Goal: Transaction & Acquisition: Download file/media

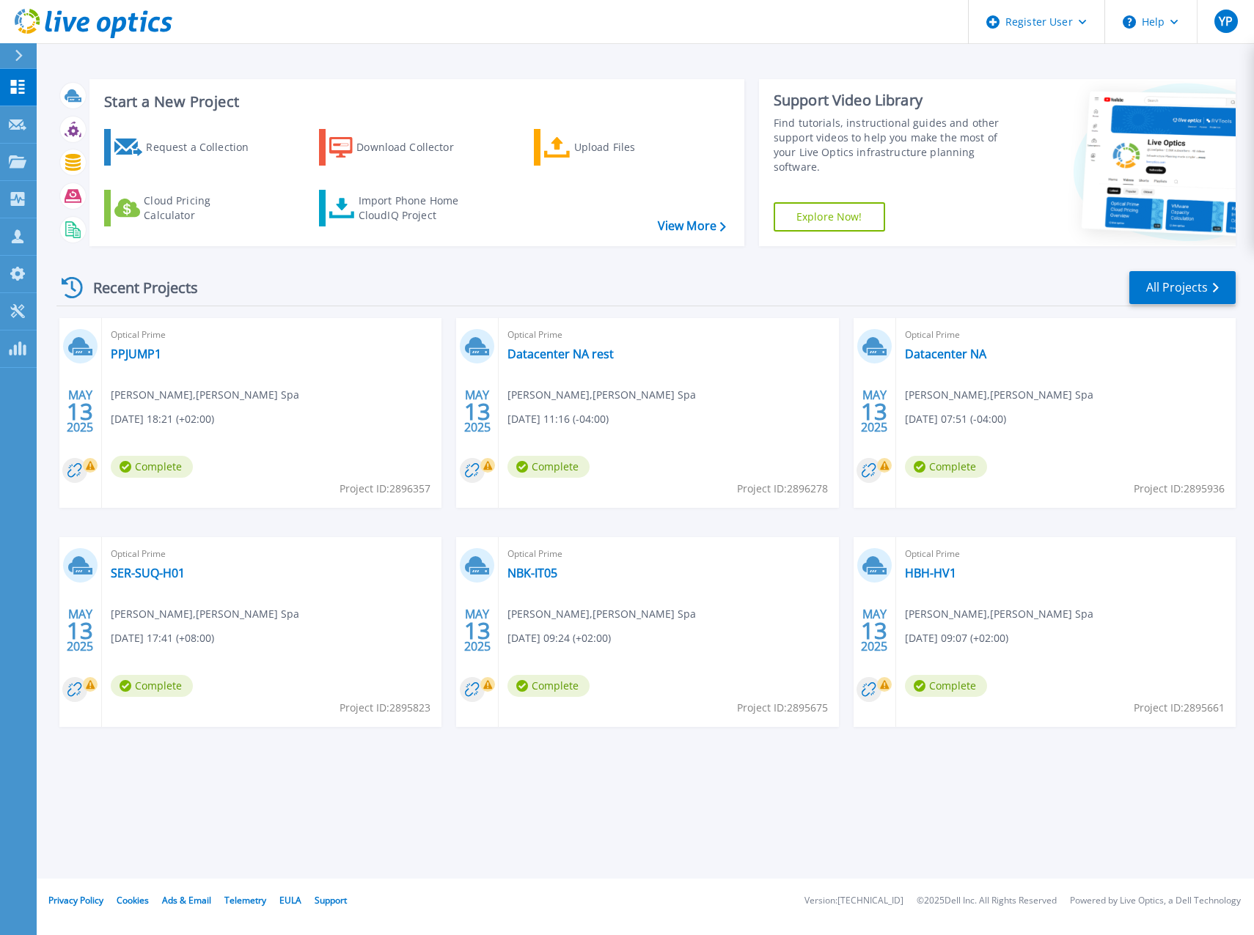
click at [489, 463] on rect at bounding box center [487, 465] width 15 height 15
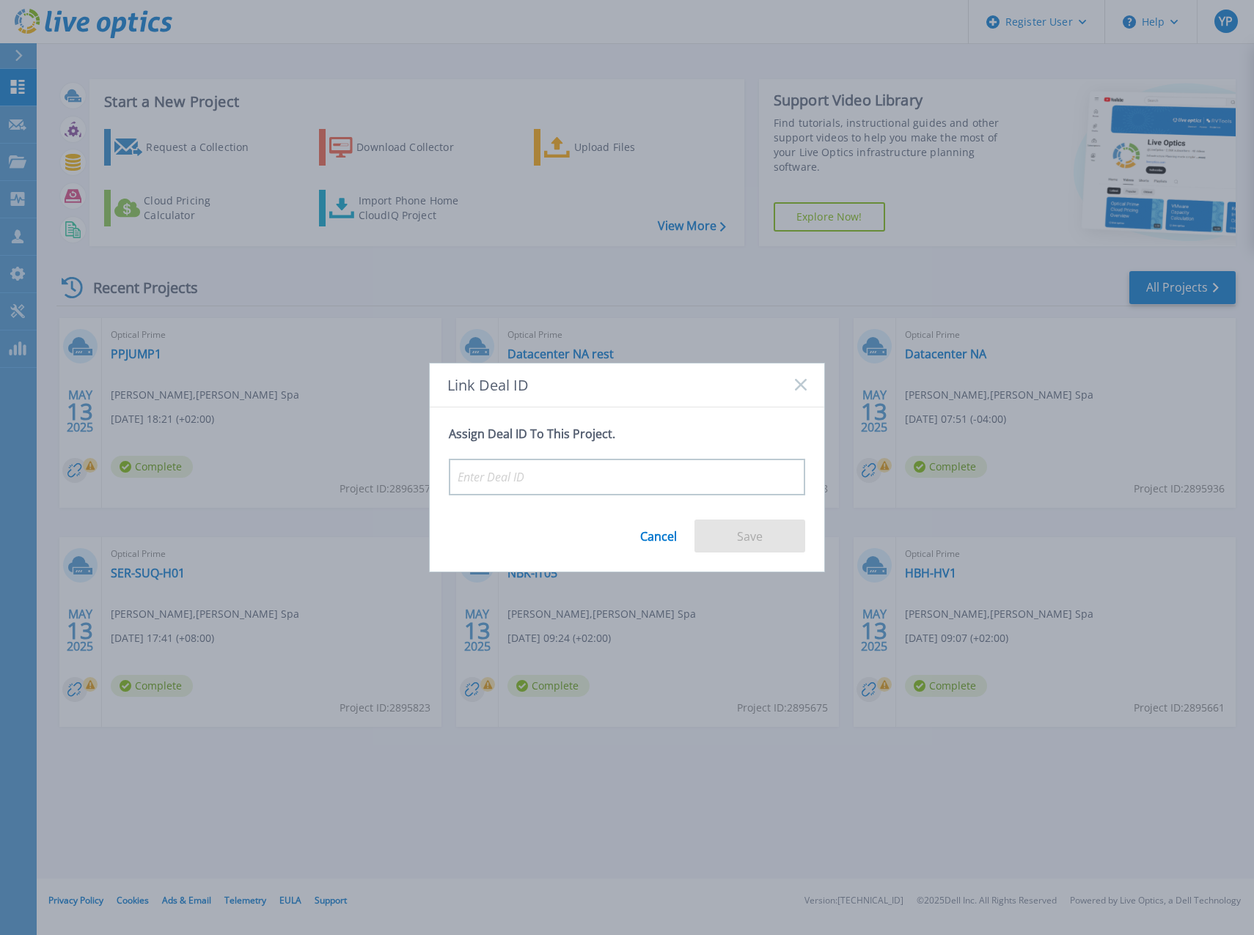
click at [803, 387] on rect at bounding box center [800, 385] width 12 height 12
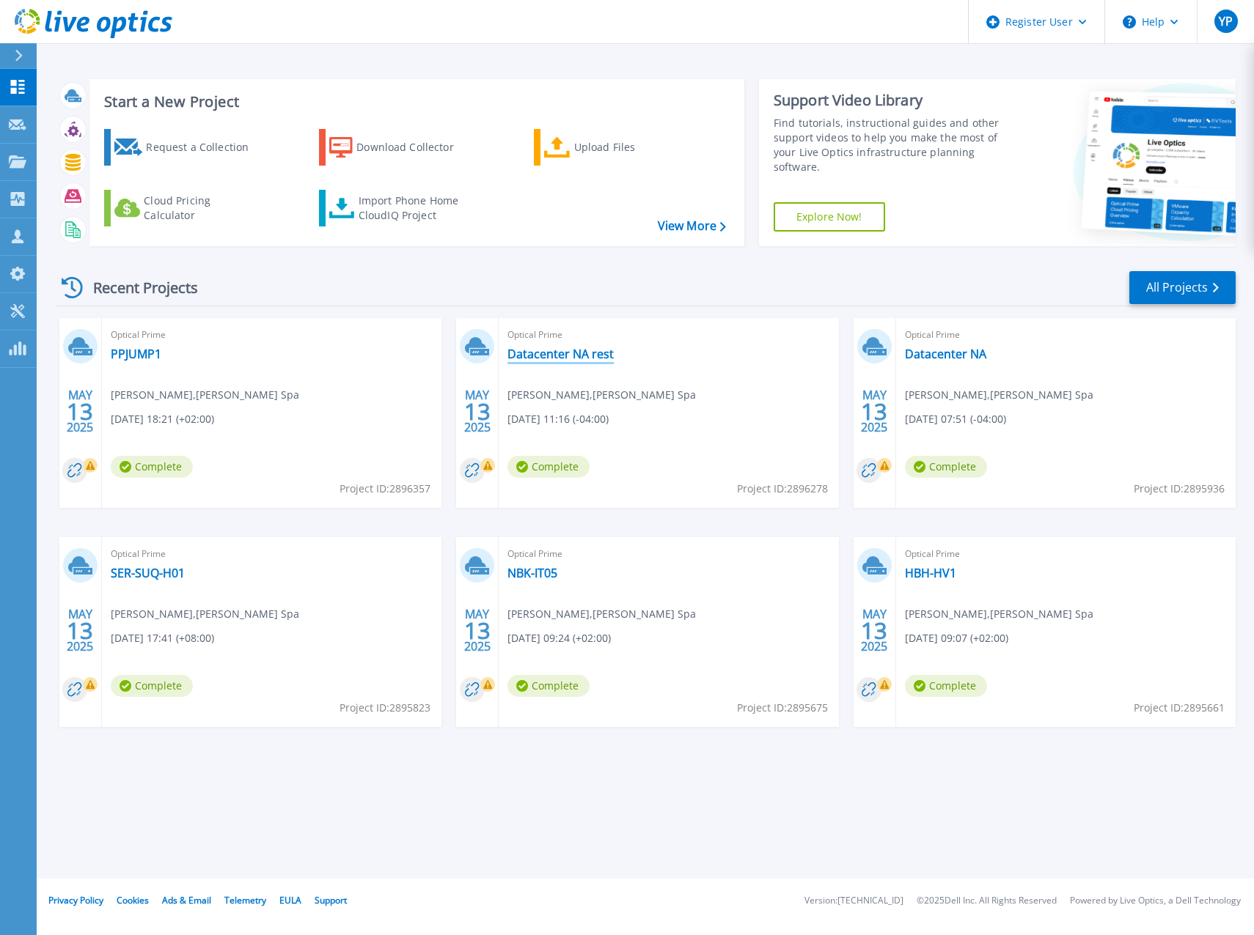
click at [559, 350] on link "Datacenter NA rest" at bounding box center [560, 354] width 106 height 15
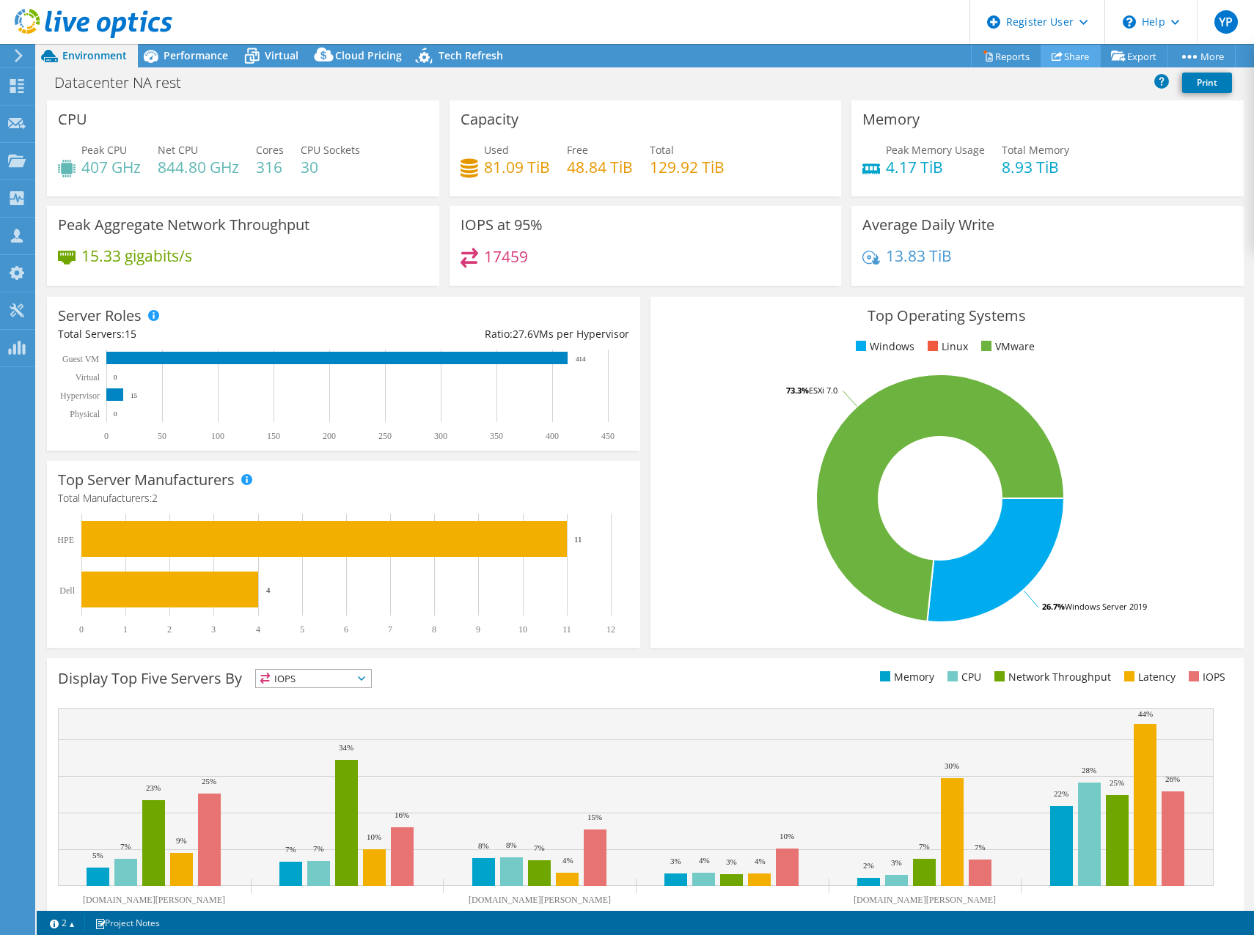
click at [1077, 51] on link "Share" at bounding box center [1070, 56] width 60 height 23
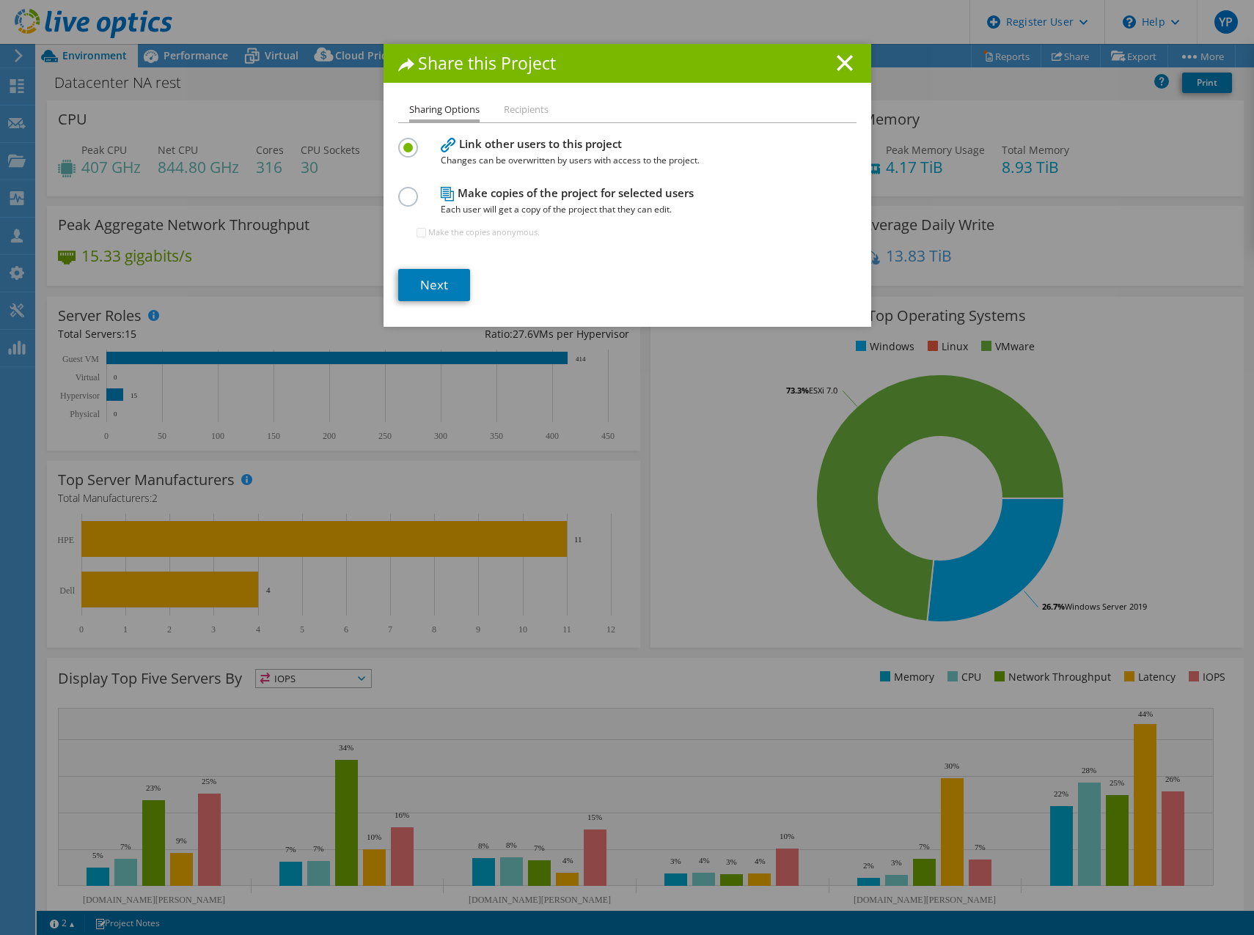
click at [401, 191] on label at bounding box center [411, 189] width 26 height 4
click at [0, 0] on input "radio" at bounding box center [0, 0] width 0 height 0
click at [403, 141] on label at bounding box center [411, 140] width 26 height 4
click at [0, 0] on input "radio" at bounding box center [0, 0] width 0 height 0
click at [405, 191] on label at bounding box center [411, 189] width 26 height 4
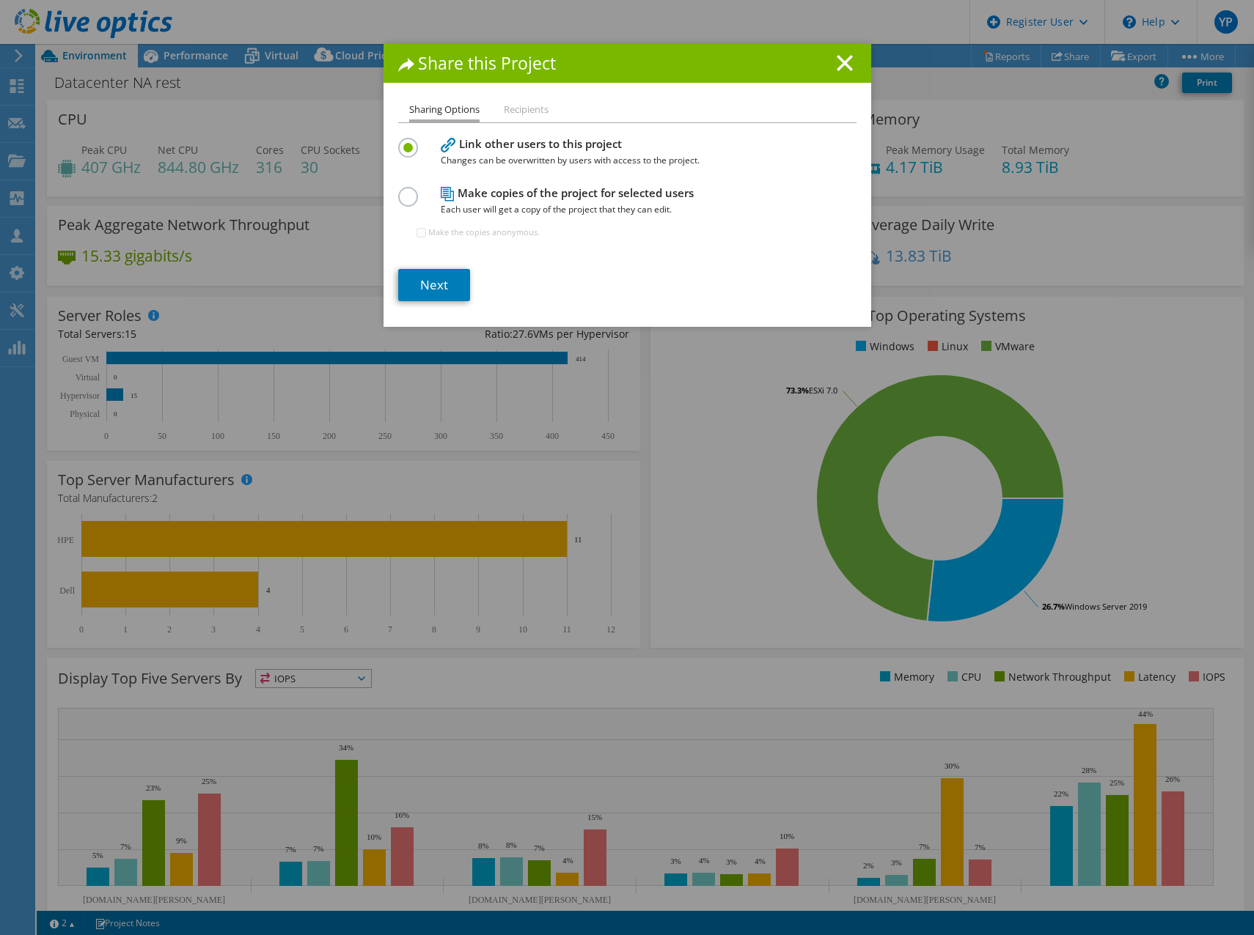
click at [0, 0] on input "radio" at bounding box center [0, 0] width 0 height 0
click at [398, 141] on label at bounding box center [411, 140] width 26 height 4
click at [0, 0] on input "radio" at bounding box center [0, 0] width 0 height 0
click at [526, 114] on li "Recipients" at bounding box center [526, 110] width 45 height 18
click at [526, 109] on li "Recipients" at bounding box center [526, 110] width 45 height 18
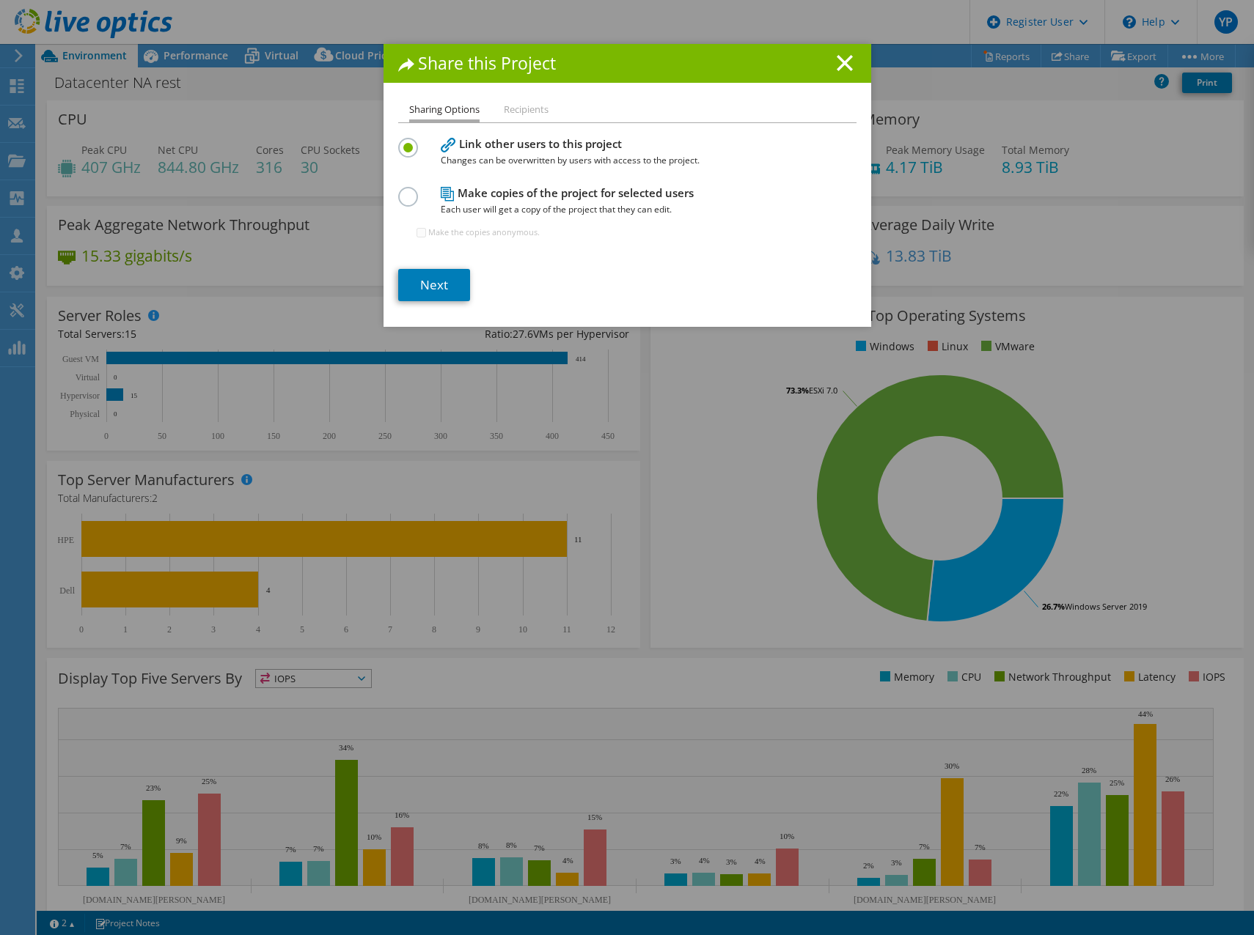
click at [406, 191] on label at bounding box center [411, 189] width 26 height 4
click at [0, 0] on input "radio" at bounding box center [0, 0] width 0 height 0
click at [416, 235] on input "Make the copies anonymous." at bounding box center [421, 233] width 10 height 10
checkbox input "false"
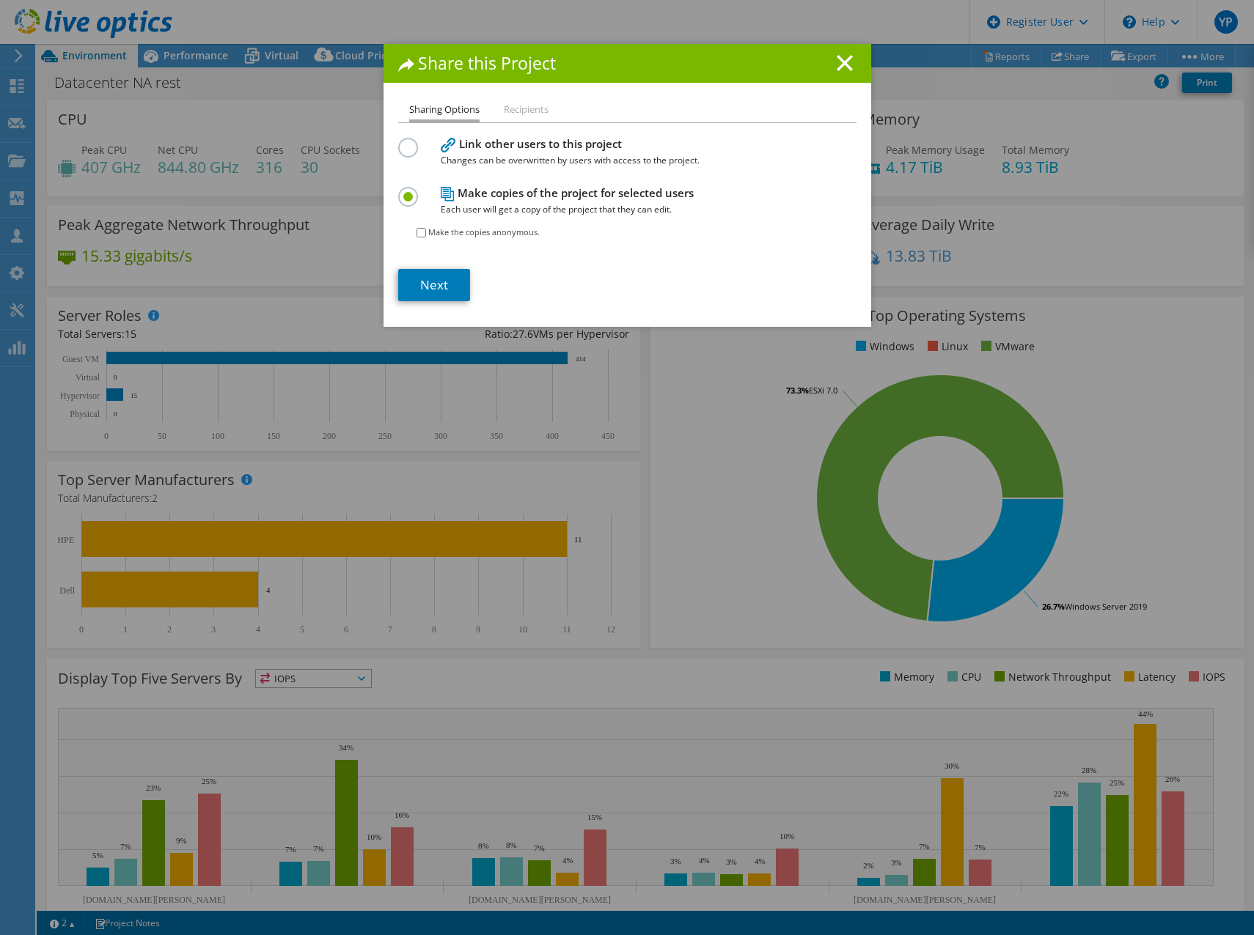
click at [511, 94] on div "Share this Project Sharing Options Recipients Link other users to this project …" at bounding box center [626, 185] width 487 height 283
click at [837, 59] on icon at bounding box center [844, 63] width 16 height 16
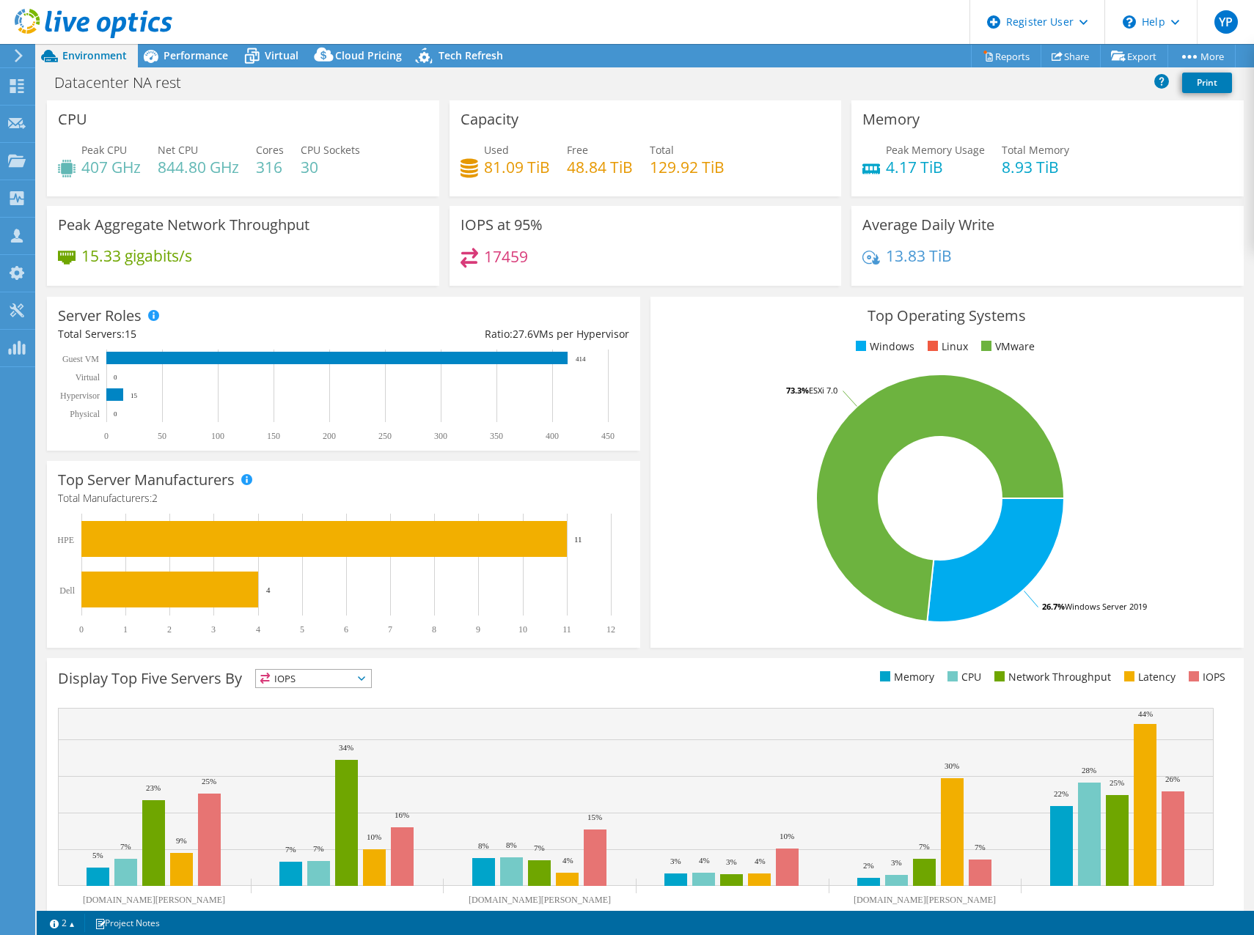
click at [72, 20] on use at bounding box center [94, 23] width 158 height 29
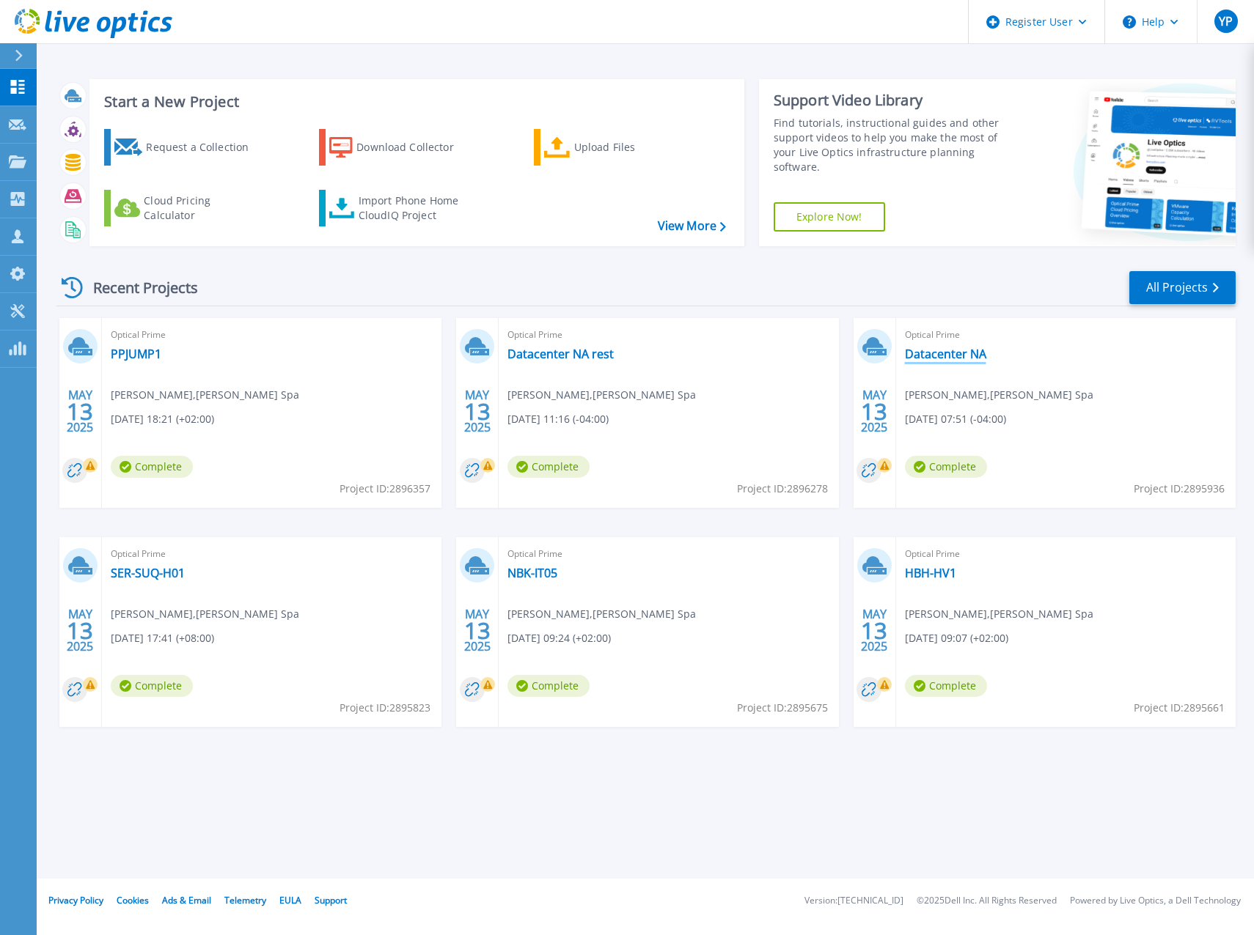
click at [968, 357] on link "Datacenter NA" at bounding box center [945, 354] width 81 height 15
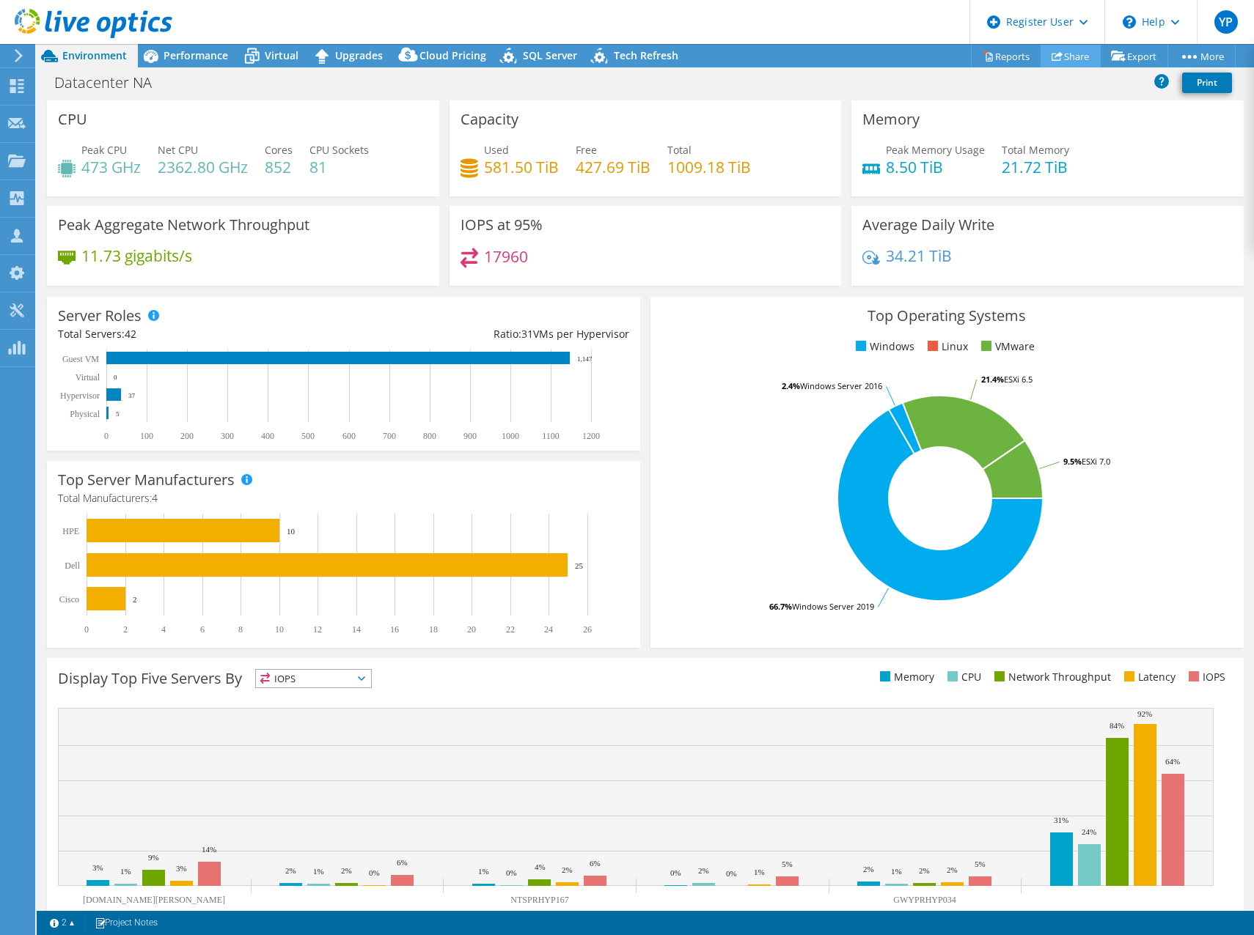
click at [1067, 53] on link "Share" at bounding box center [1070, 56] width 60 height 23
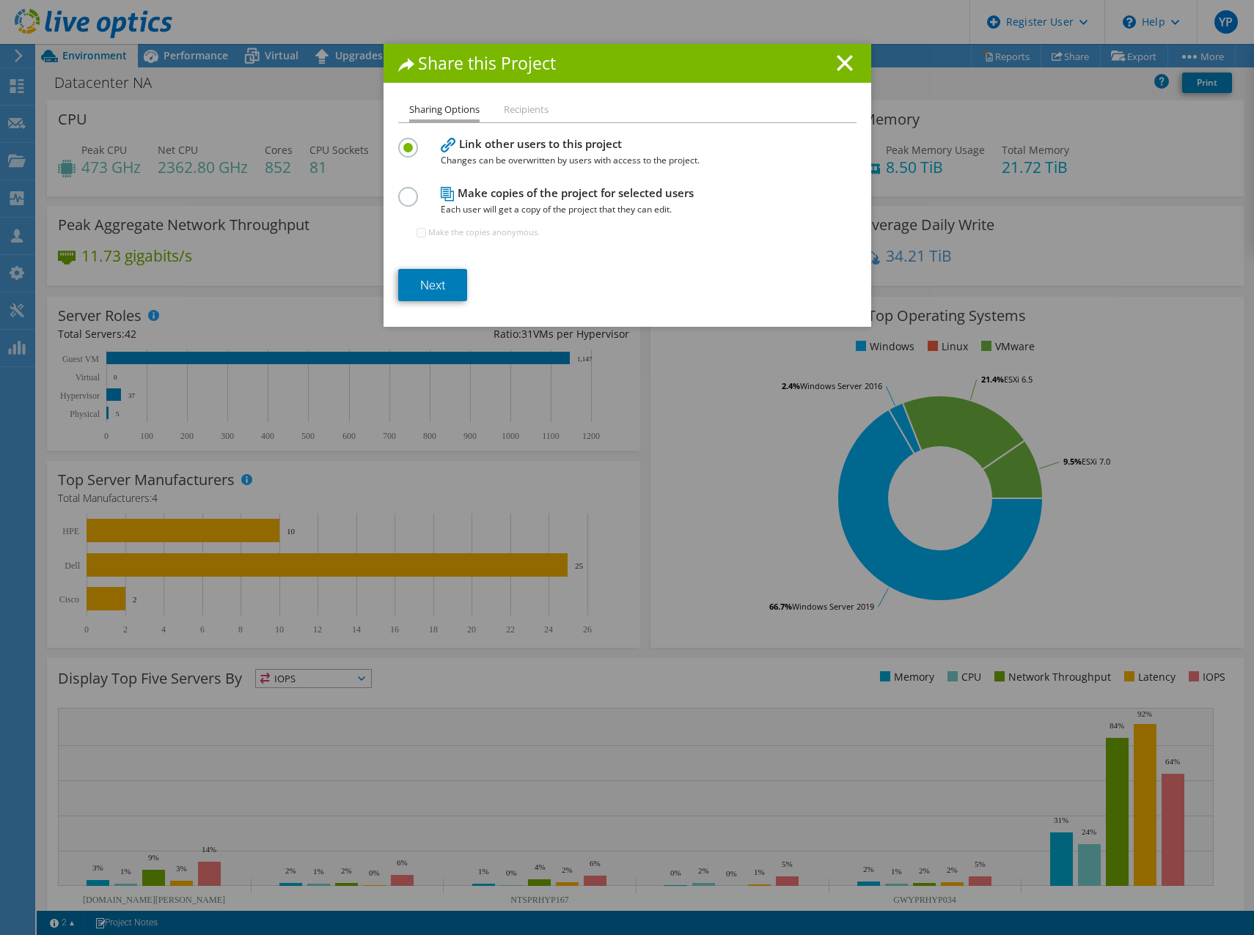
click at [400, 191] on label at bounding box center [411, 189] width 26 height 4
click at [0, 0] on input "radio" at bounding box center [0, 0] width 0 height 0
click at [422, 282] on link "Next" at bounding box center [432, 285] width 69 height 32
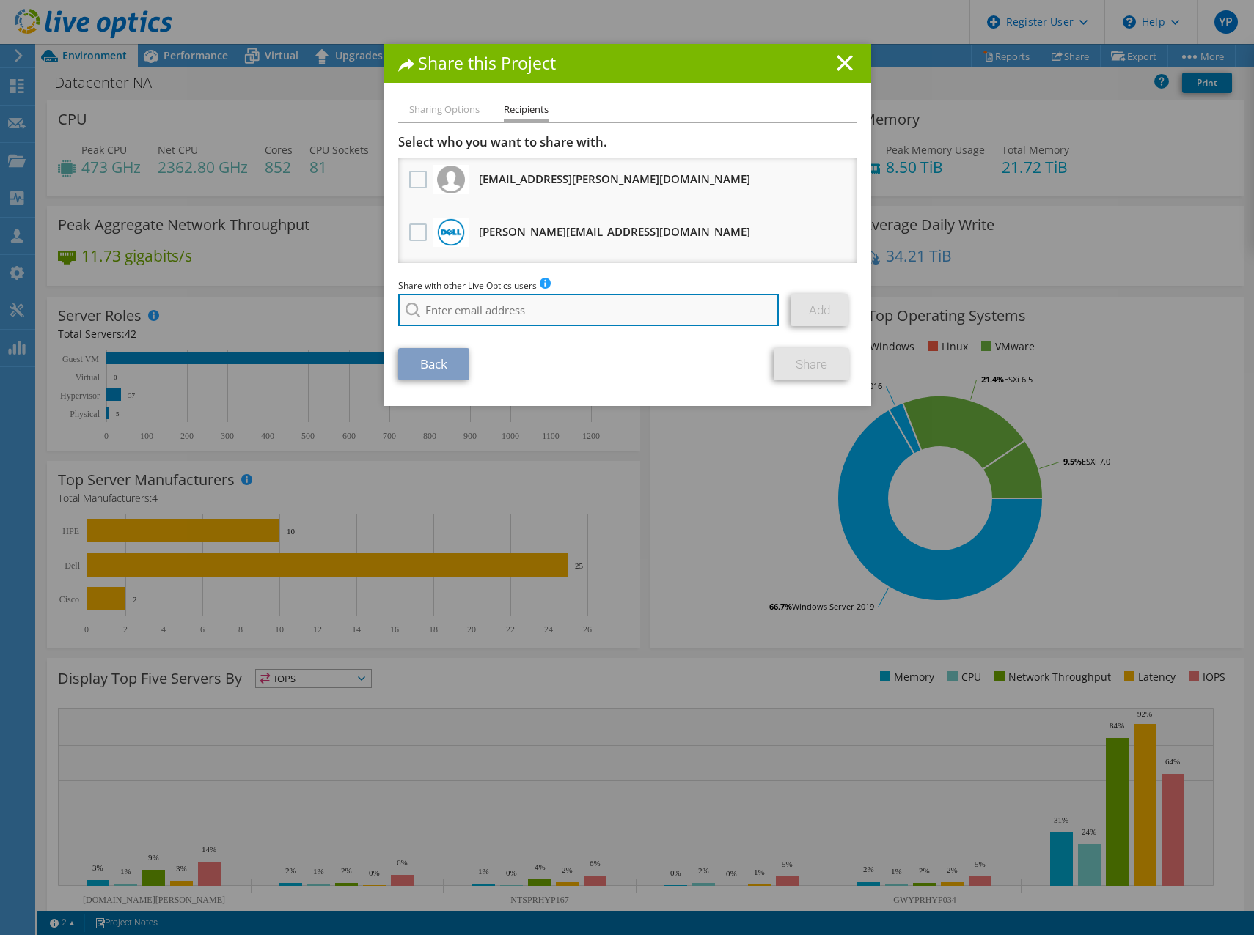
click at [532, 317] on input "search" at bounding box center [588, 310] width 381 height 32
paste input "aestabrook@redesign-group.com"
type input "aestabrook@redesign-group.com"
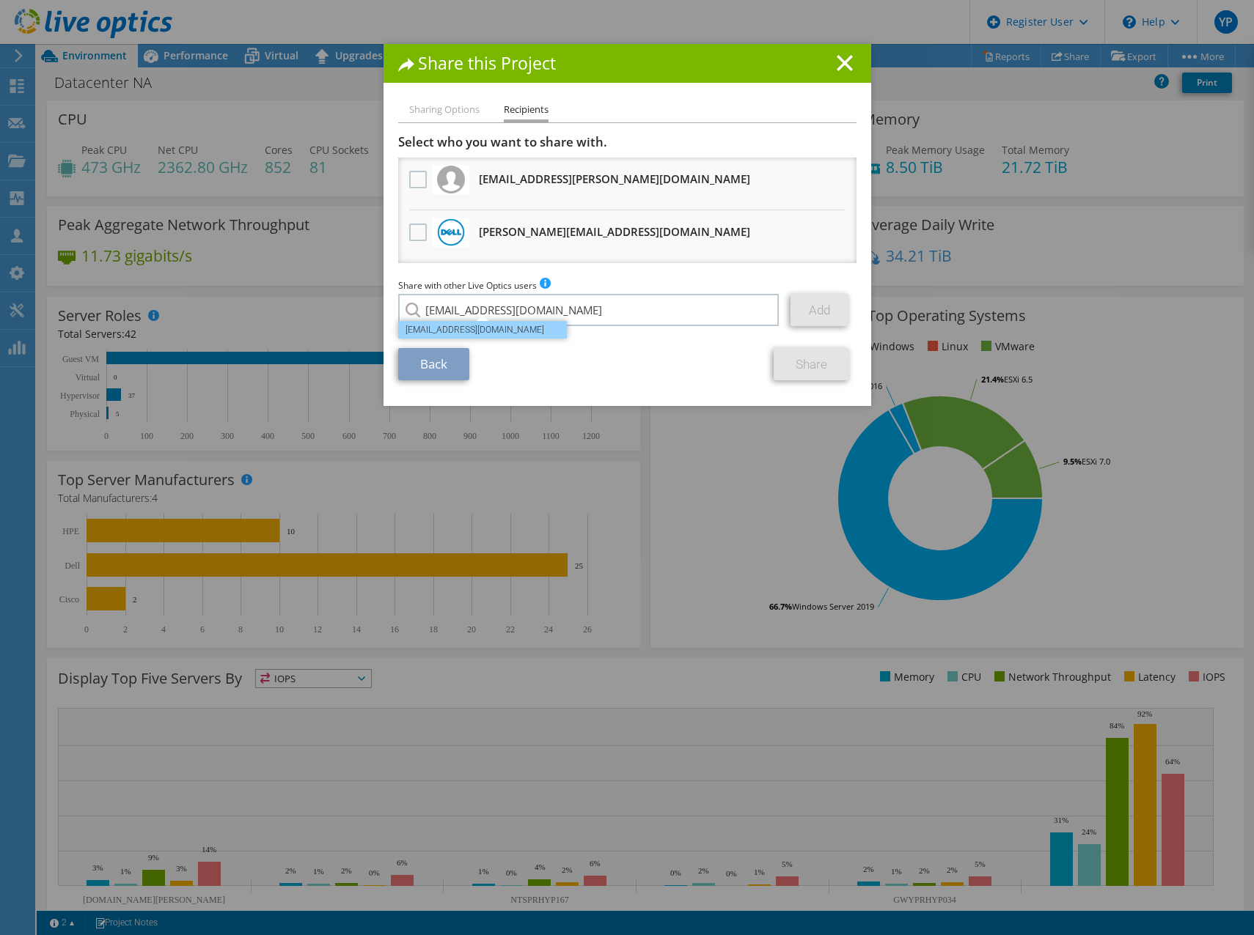
click at [523, 328] on li "aestabrook@redesign-group.com" at bounding box center [482, 330] width 169 height 18
click at [795, 307] on link "Add" at bounding box center [819, 310] width 58 height 32
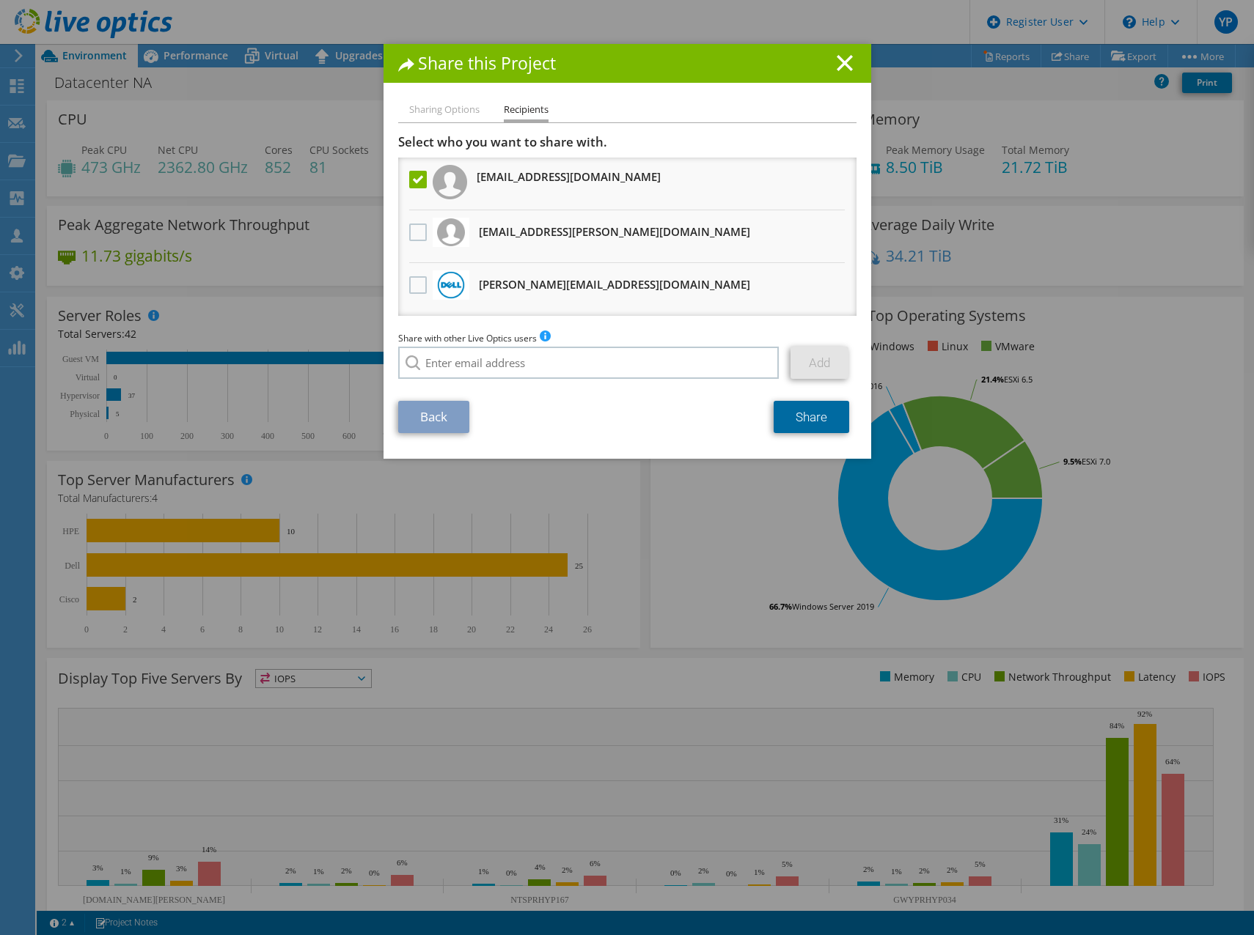
click at [801, 419] on link "Share" at bounding box center [811, 417] width 76 height 32
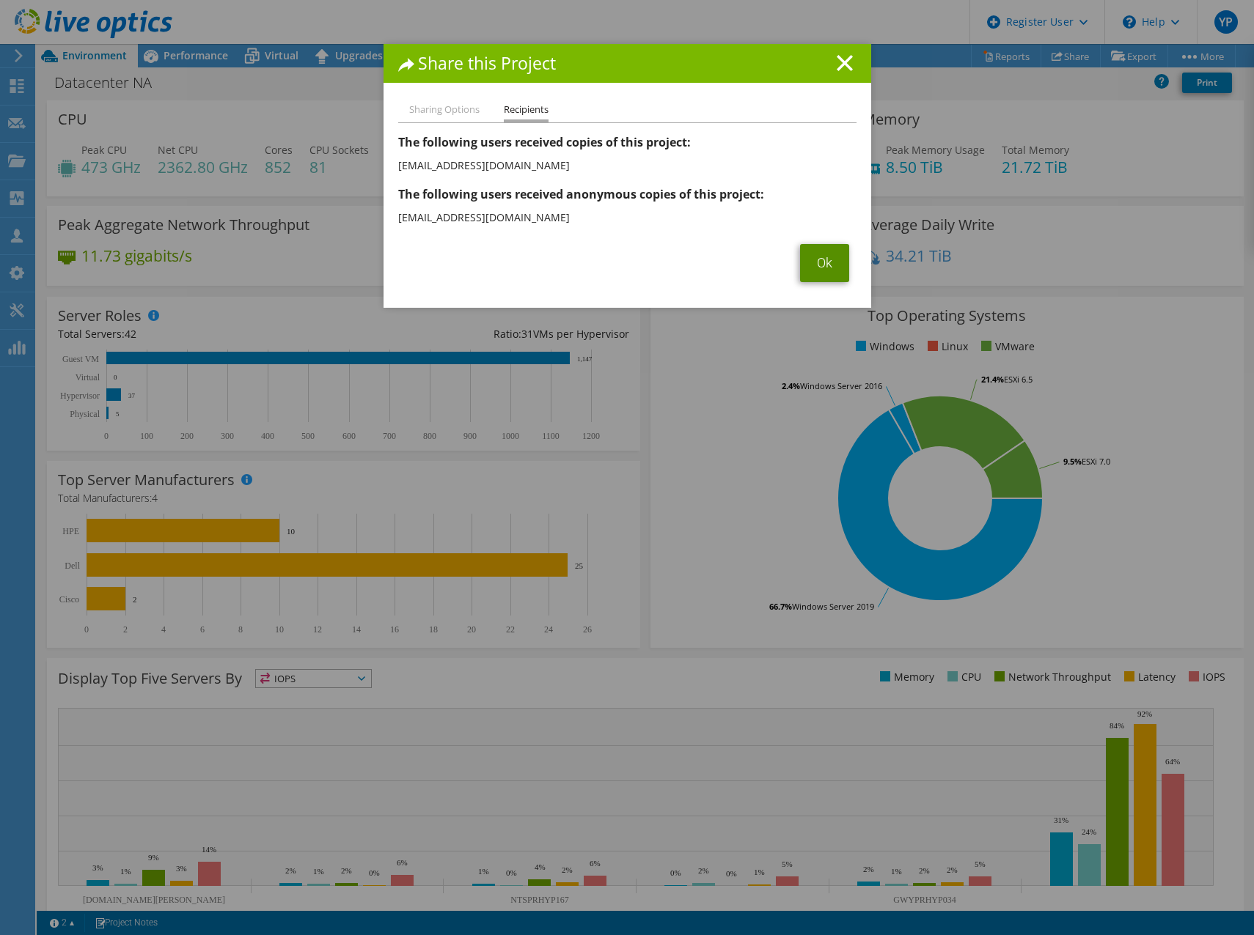
click at [815, 268] on link "Ok" at bounding box center [824, 263] width 49 height 38
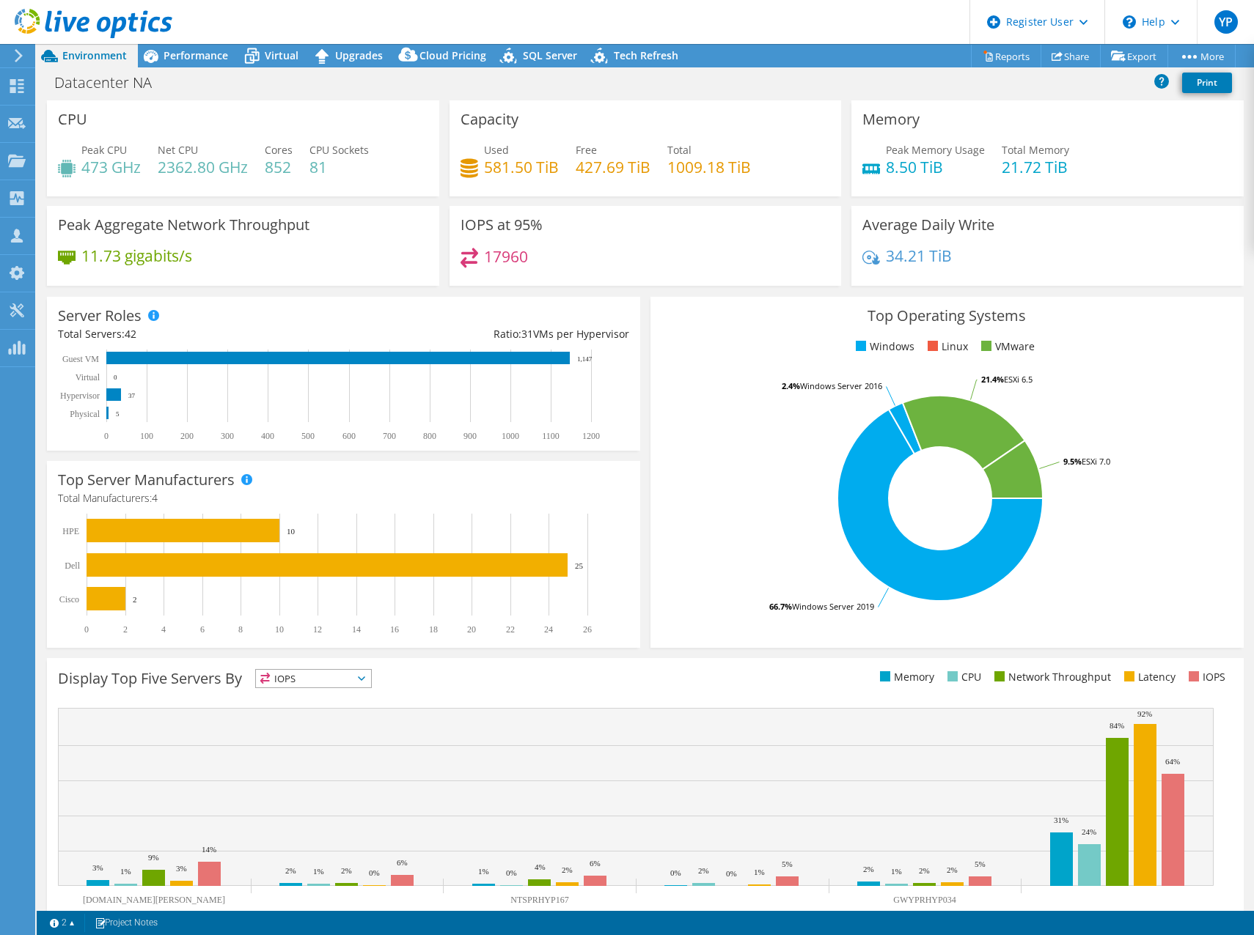
click at [20, 58] on use at bounding box center [19, 55] width 8 height 13
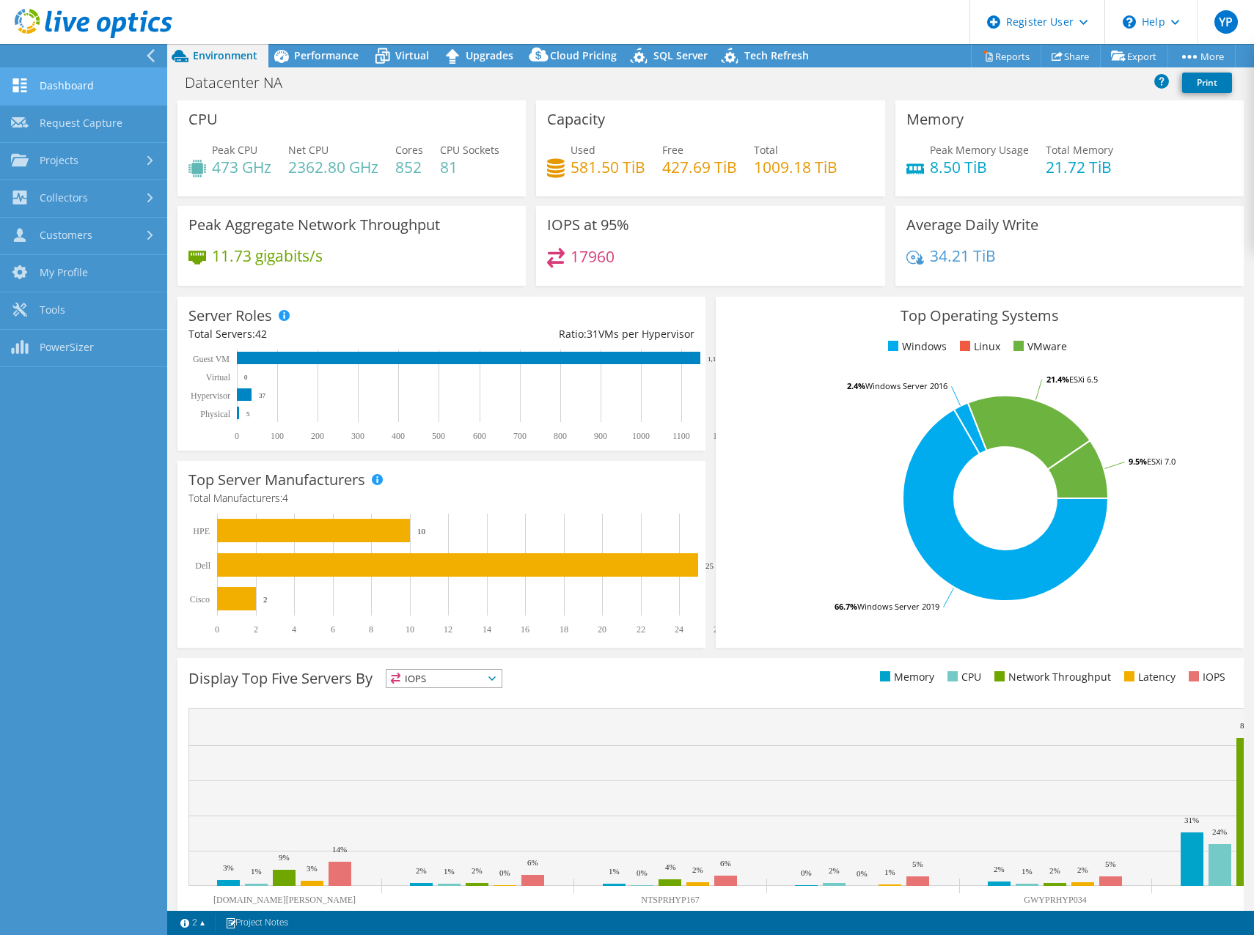
click at [87, 90] on link "Dashboard" at bounding box center [83, 86] width 167 height 37
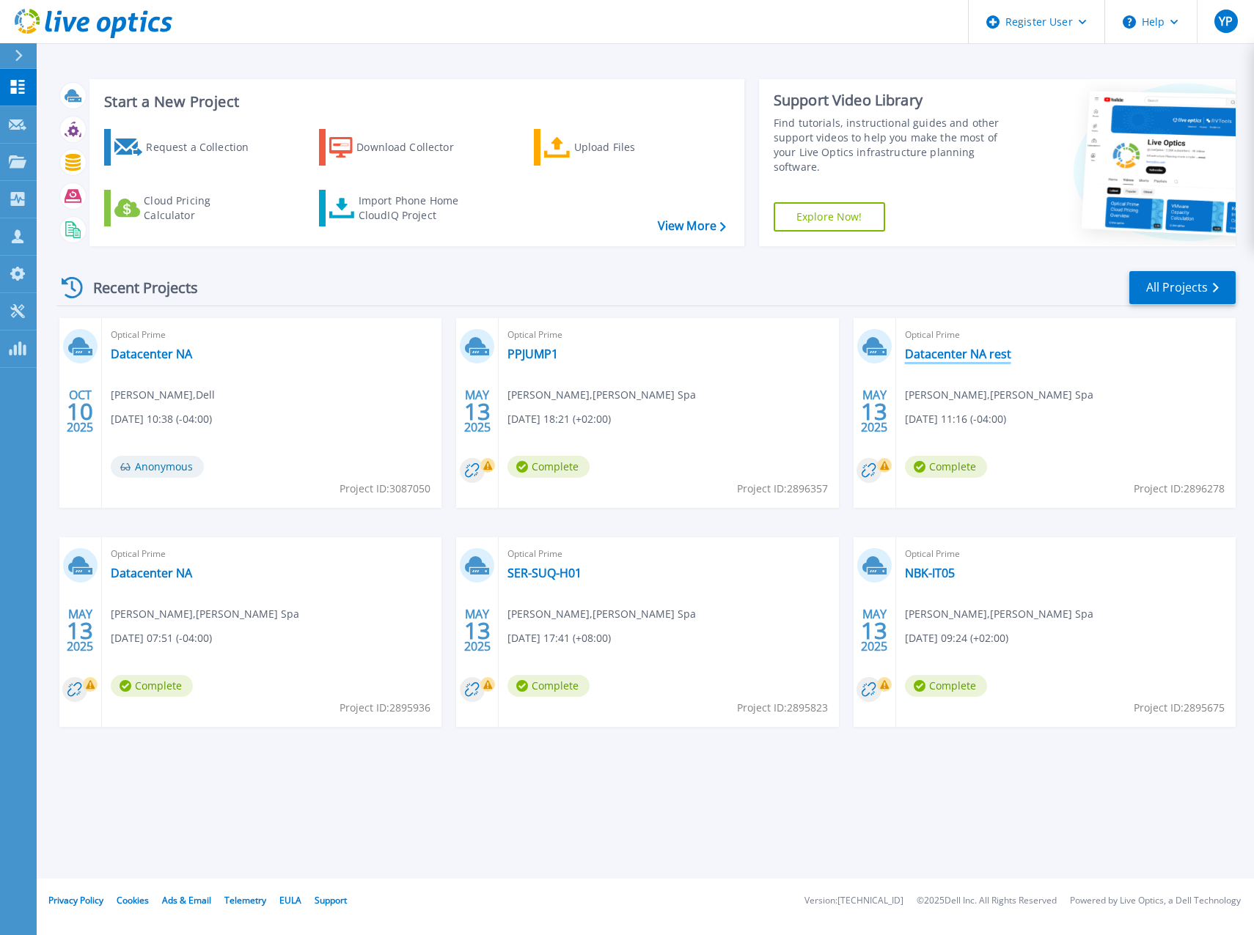
click at [978, 355] on link "Datacenter NA rest" at bounding box center [958, 354] width 106 height 15
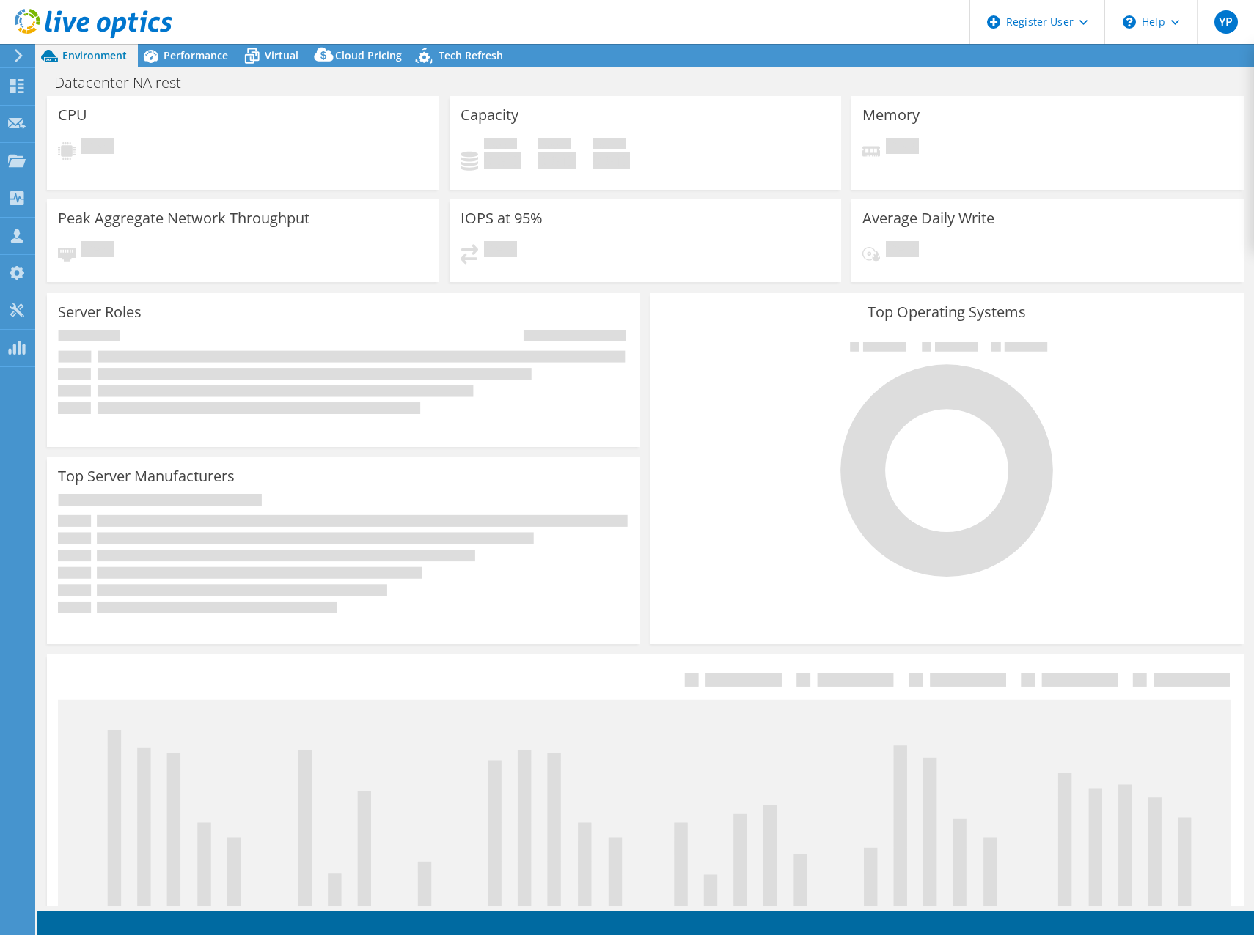
select select "USD"
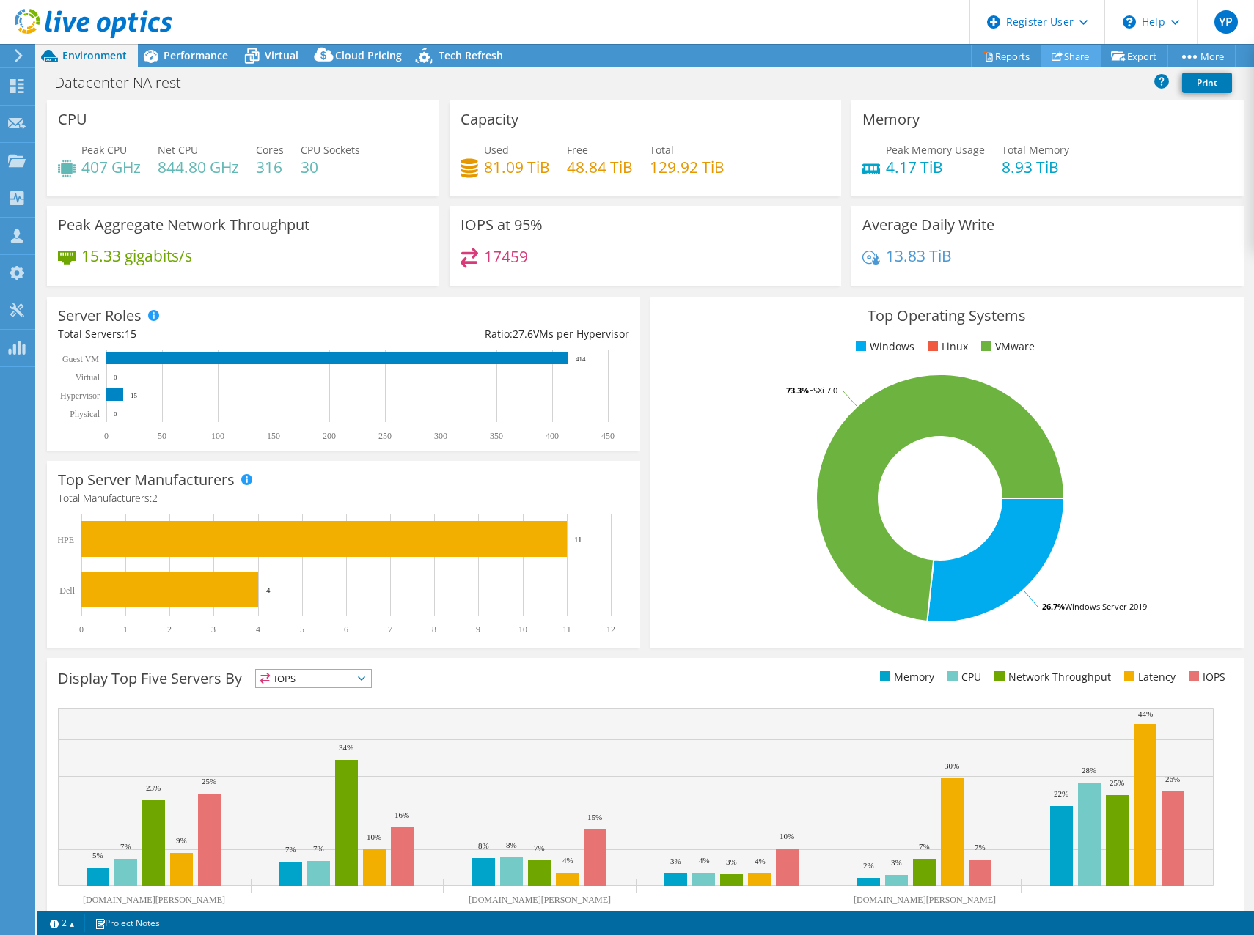
click at [1058, 65] on link "Share" at bounding box center [1070, 56] width 60 height 23
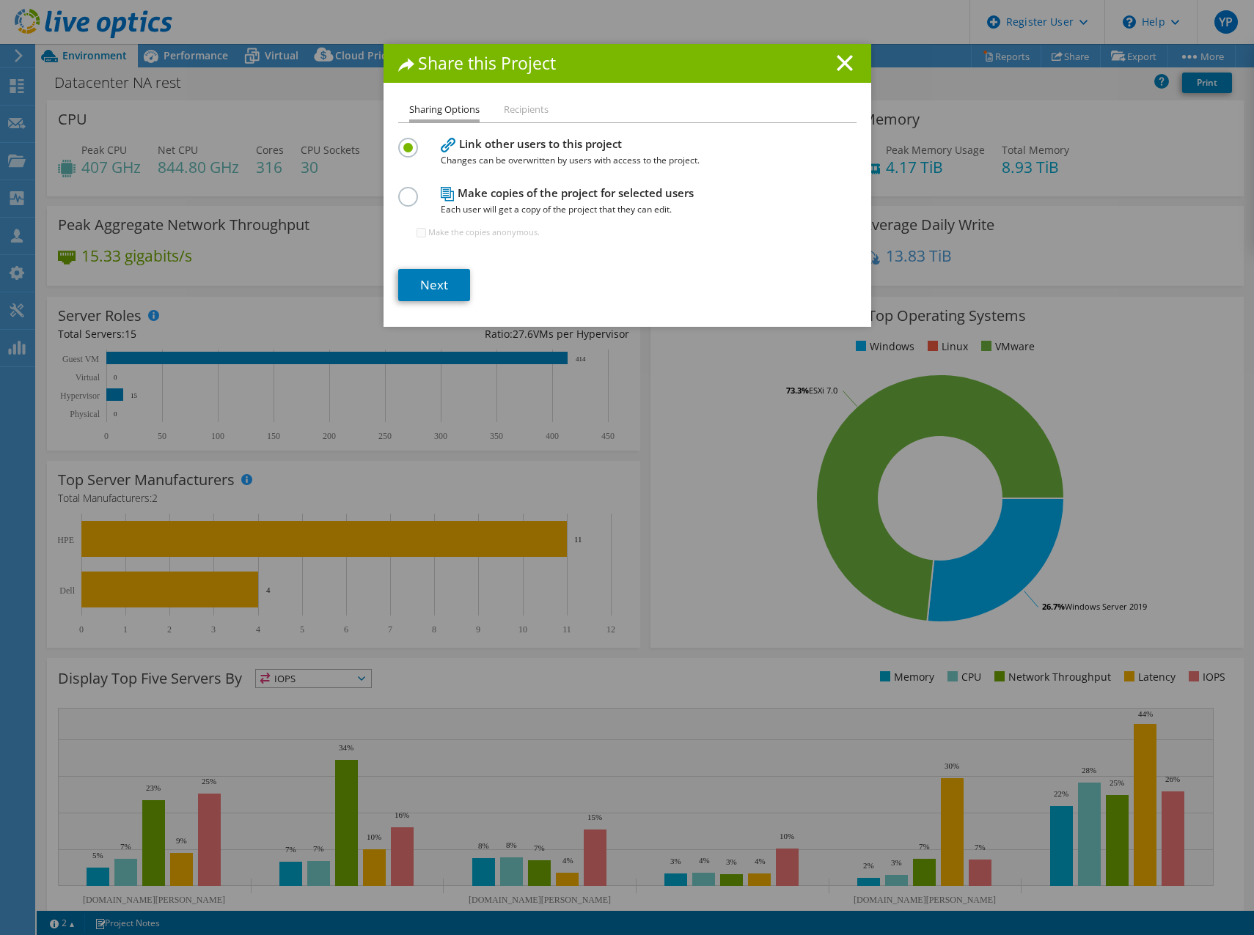
click at [401, 191] on label at bounding box center [411, 189] width 26 height 4
click at [0, 0] on input "radio" at bounding box center [0, 0] width 0 height 0
click at [540, 103] on li "Recipients" at bounding box center [526, 110] width 45 height 18
click at [436, 286] on link "Next" at bounding box center [434, 285] width 72 height 32
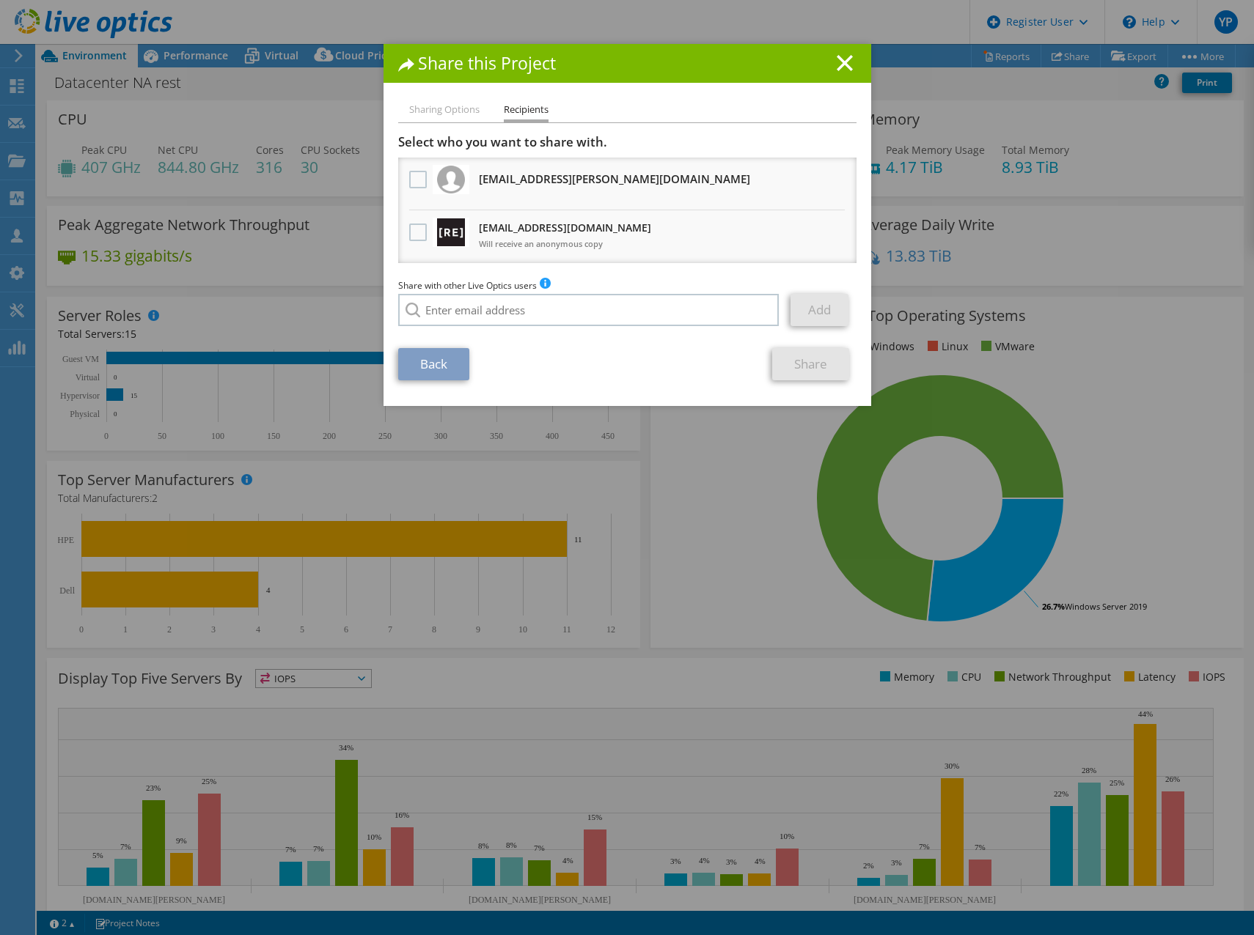
click at [549, 240] on span "Will receive an anonymous copy" at bounding box center [565, 244] width 172 height 16
click at [549, 235] on h3 "aestabrook@redesign-group.com Will receive an anonymous copy" at bounding box center [565, 236] width 172 height 40
click at [425, 352] on link "Back" at bounding box center [433, 364] width 71 height 32
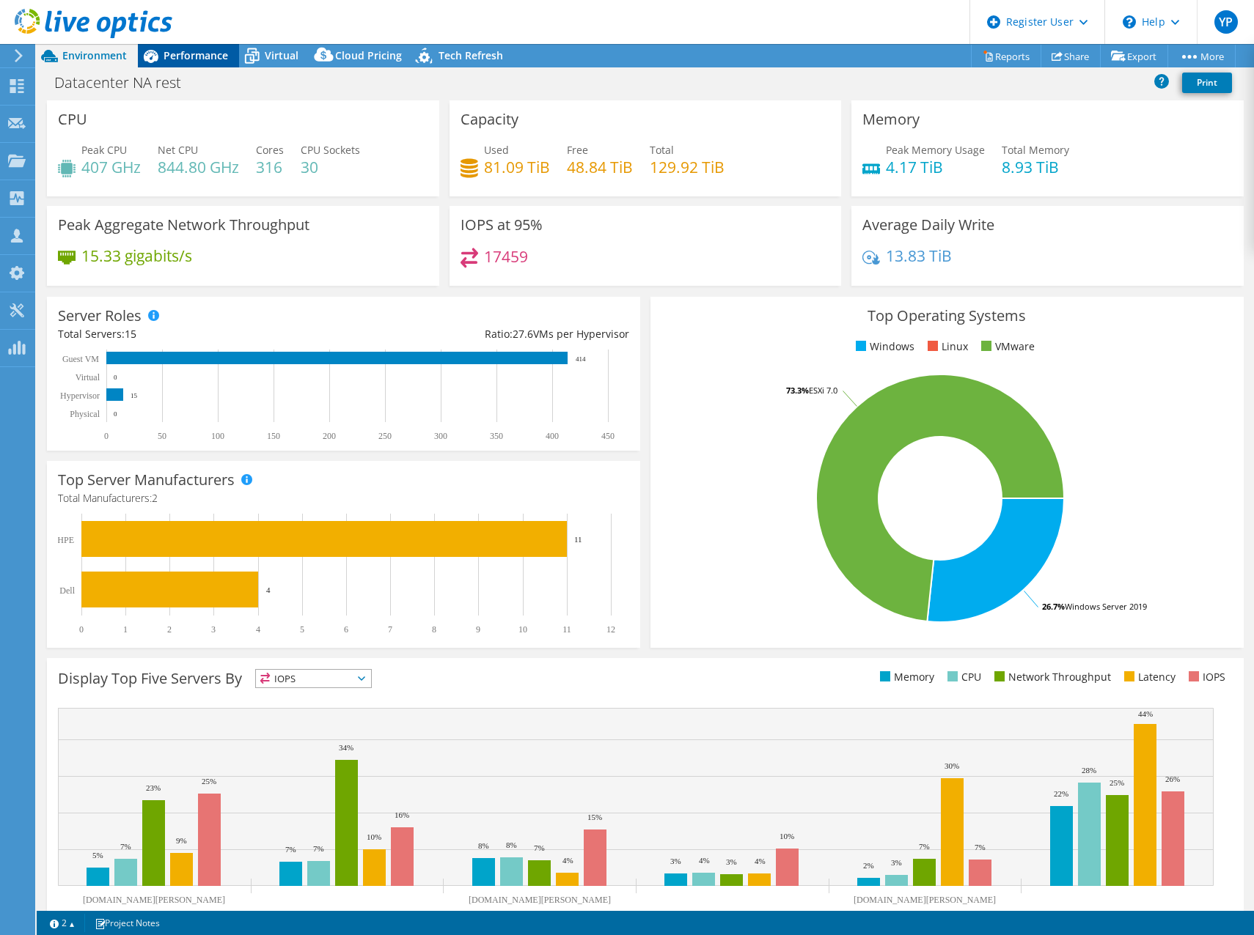
click at [191, 56] on span "Performance" at bounding box center [195, 55] width 65 height 14
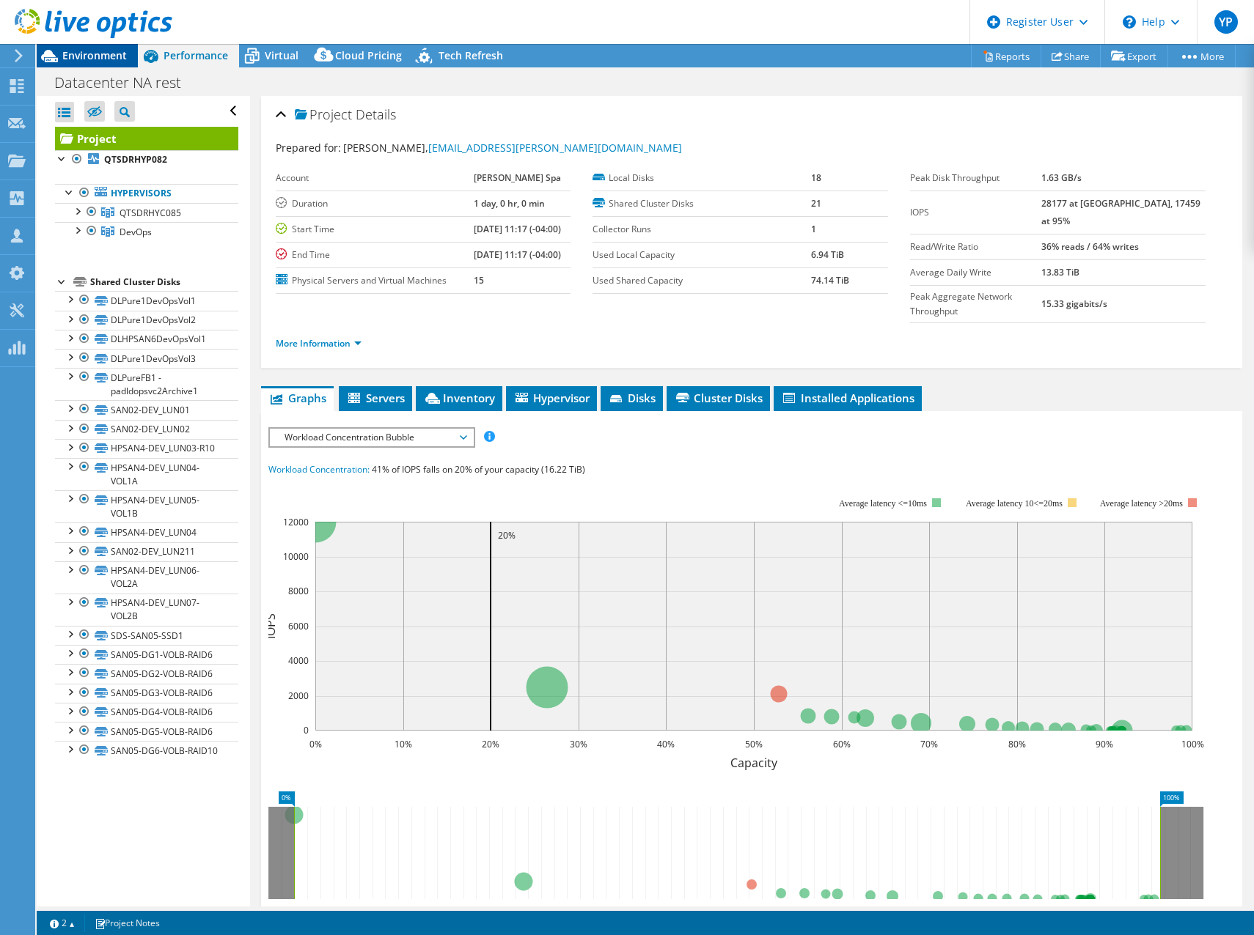
click at [67, 54] on span "Environment" at bounding box center [94, 55] width 65 height 14
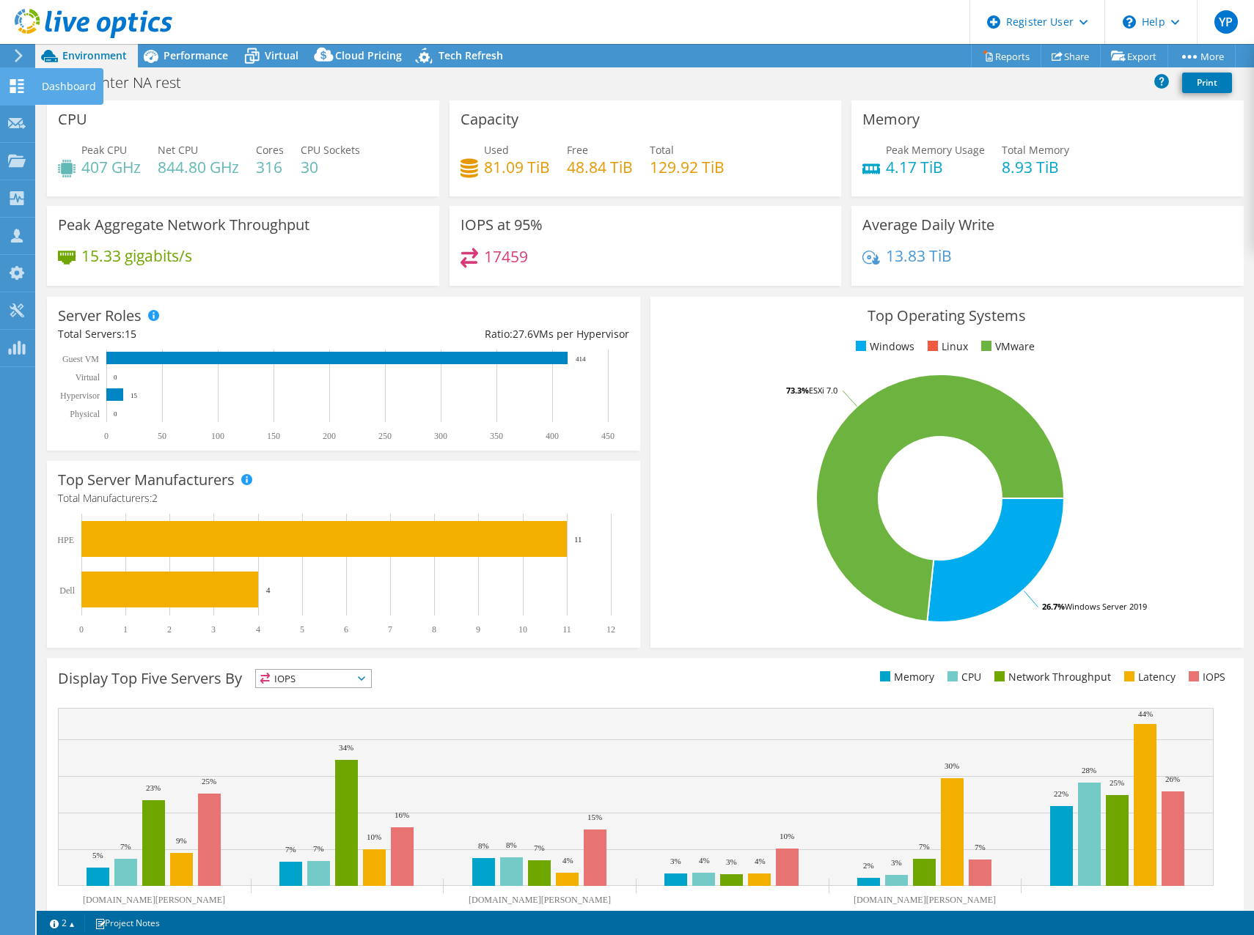
click at [56, 87] on div "Dashboard" at bounding box center [68, 86] width 69 height 37
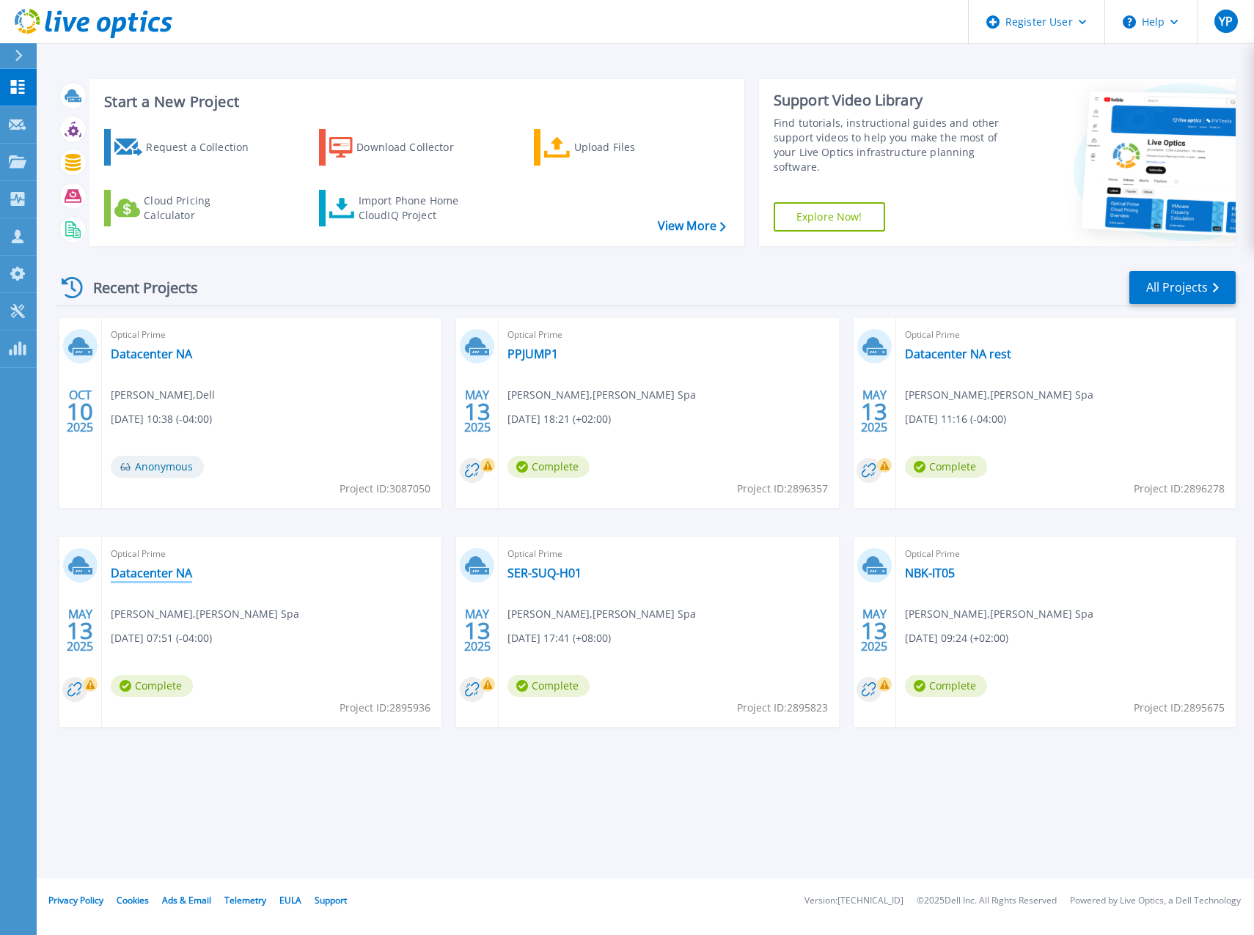
click at [147, 573] on link "Datacenter NA" at bounding box center [151, 573] width 81 height 15
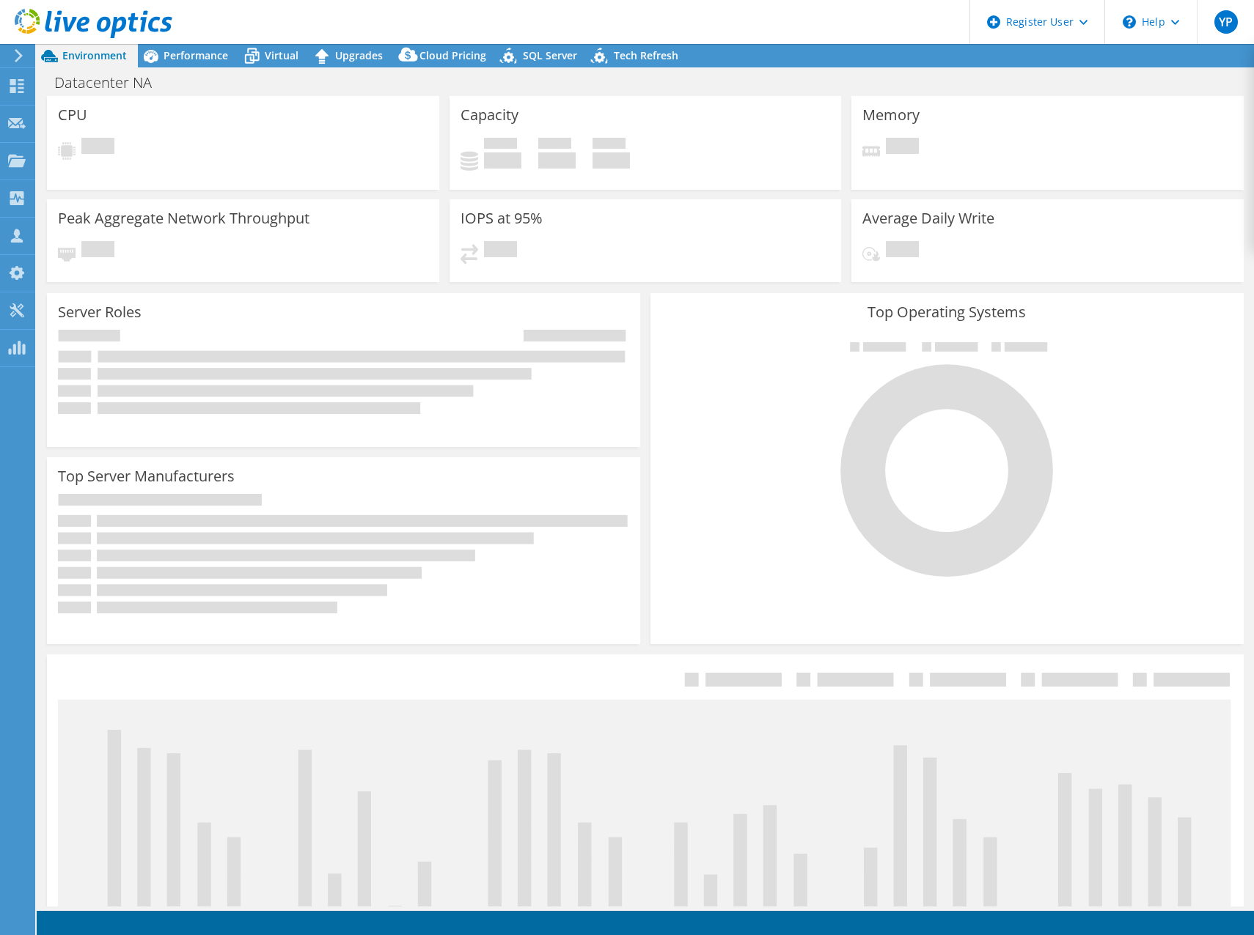
select select "USD"
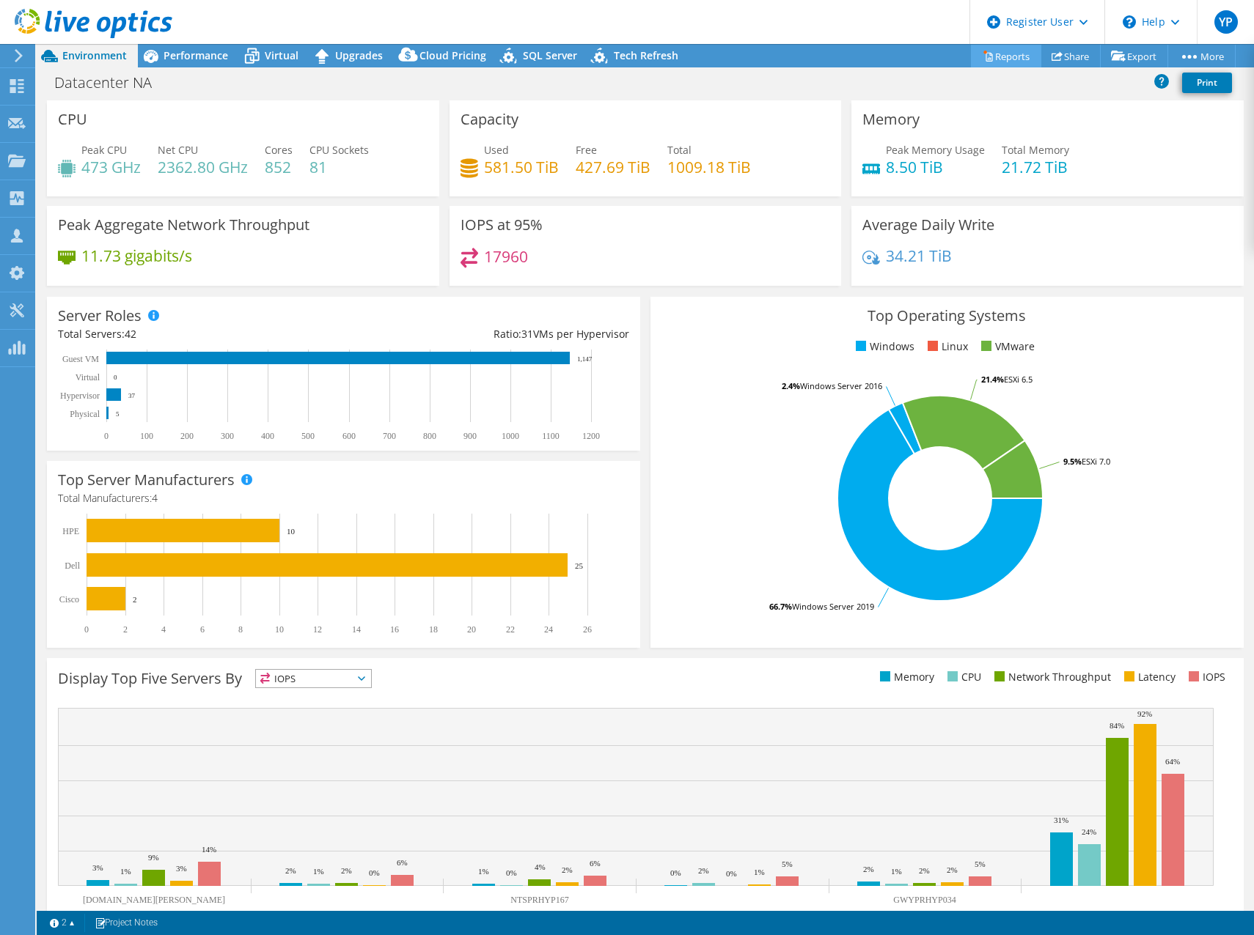
click at [1000, 54] on link "Reports" at bounding box center [1006, 56] width 70 height 23
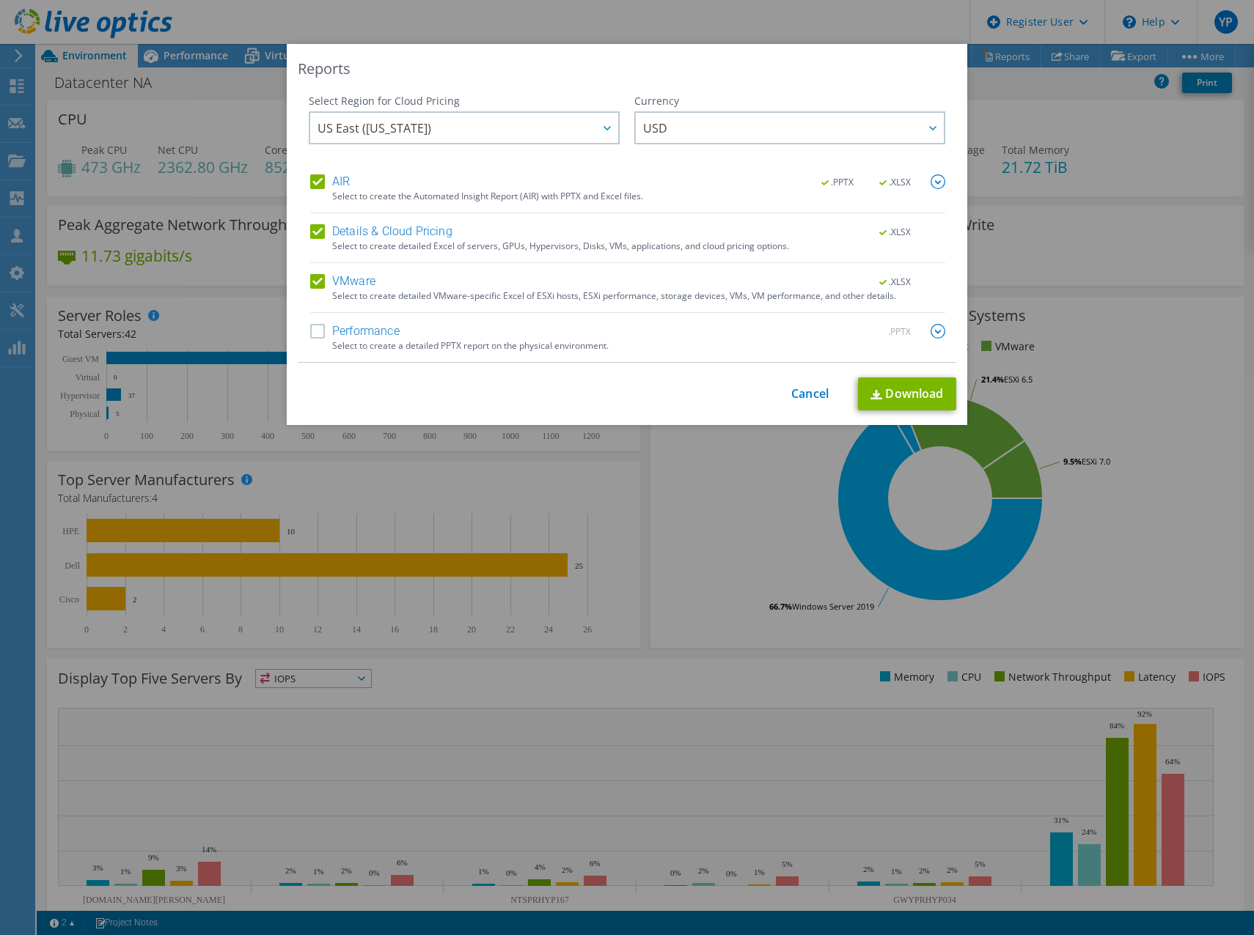
click at [310, 332] on label "Performance" at bounding box center [354, 331] width 89 height 15
click at [0, 0] on input "Performance" at bounding box center [0, 0] width 0 height 0
click at [902, 394] on link "Download" at bounding box center [907, 394] width 98 height 33
click at [802, 389] on link "Cancel" at bounding box center [809, 394] width 37 height 14
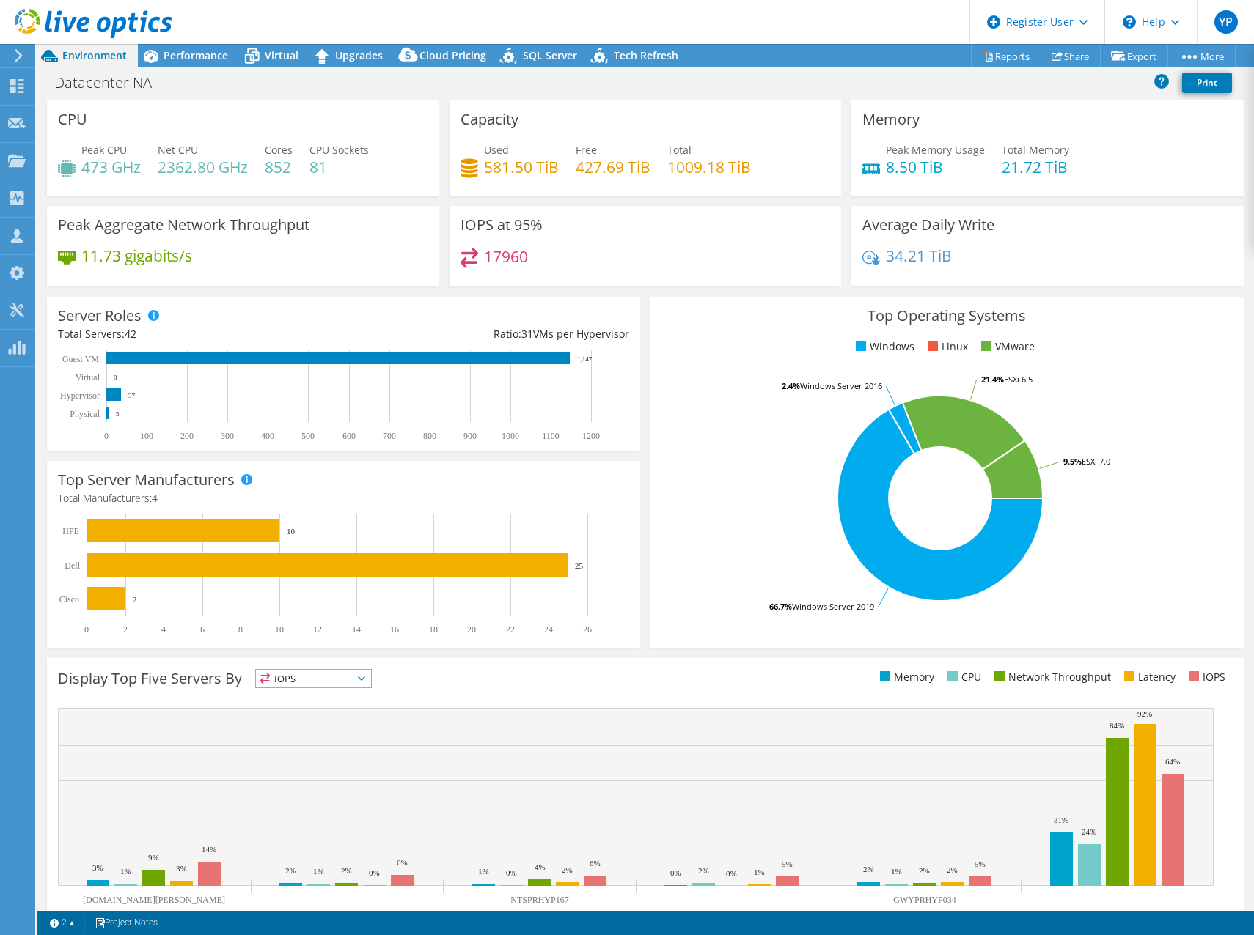
click at [14, 54] on icon at bounding box center [18, 55] width 11 height 13
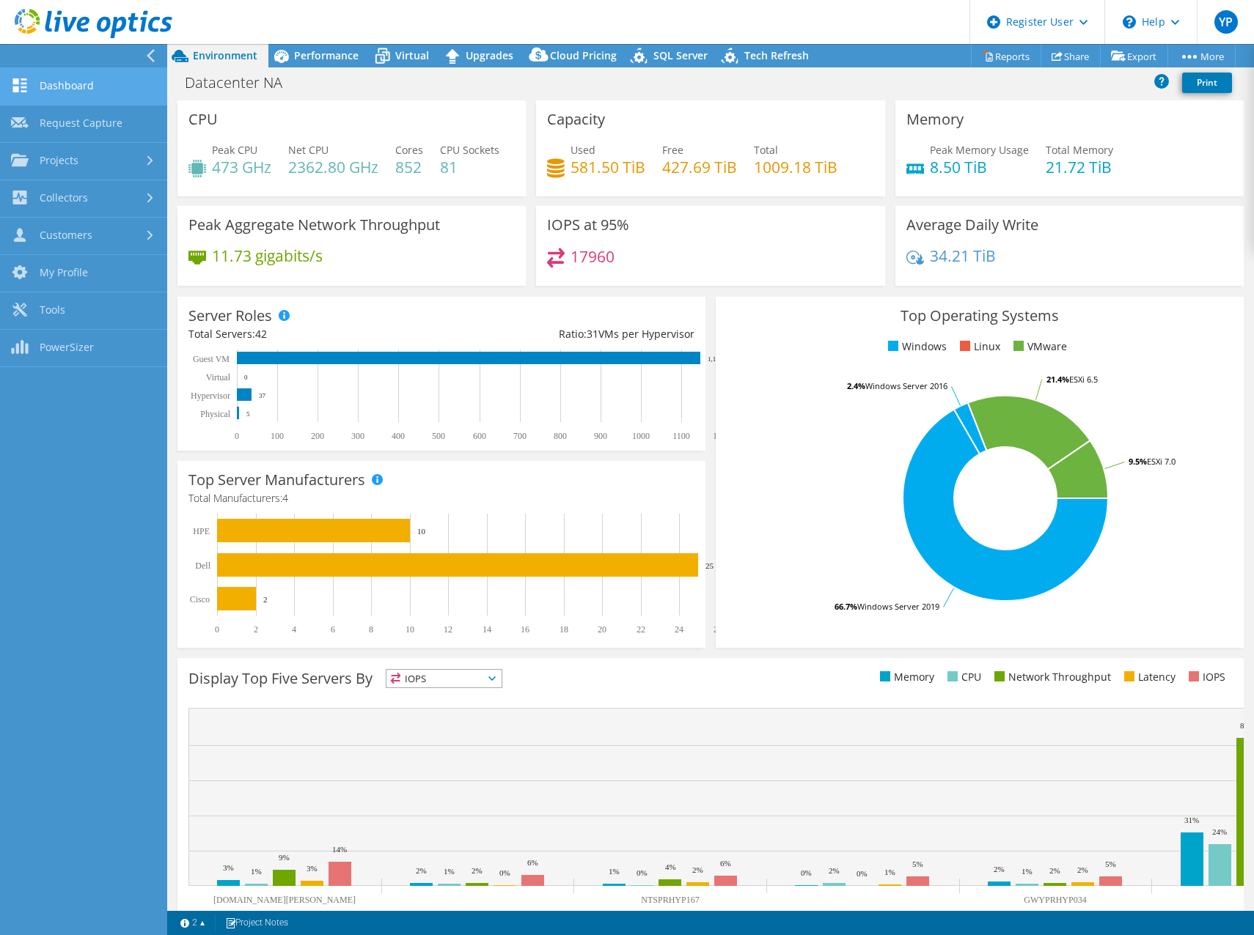
click at [38, 84] on link "Dashboard" at bounding box center [83, 86] width 167 height 37
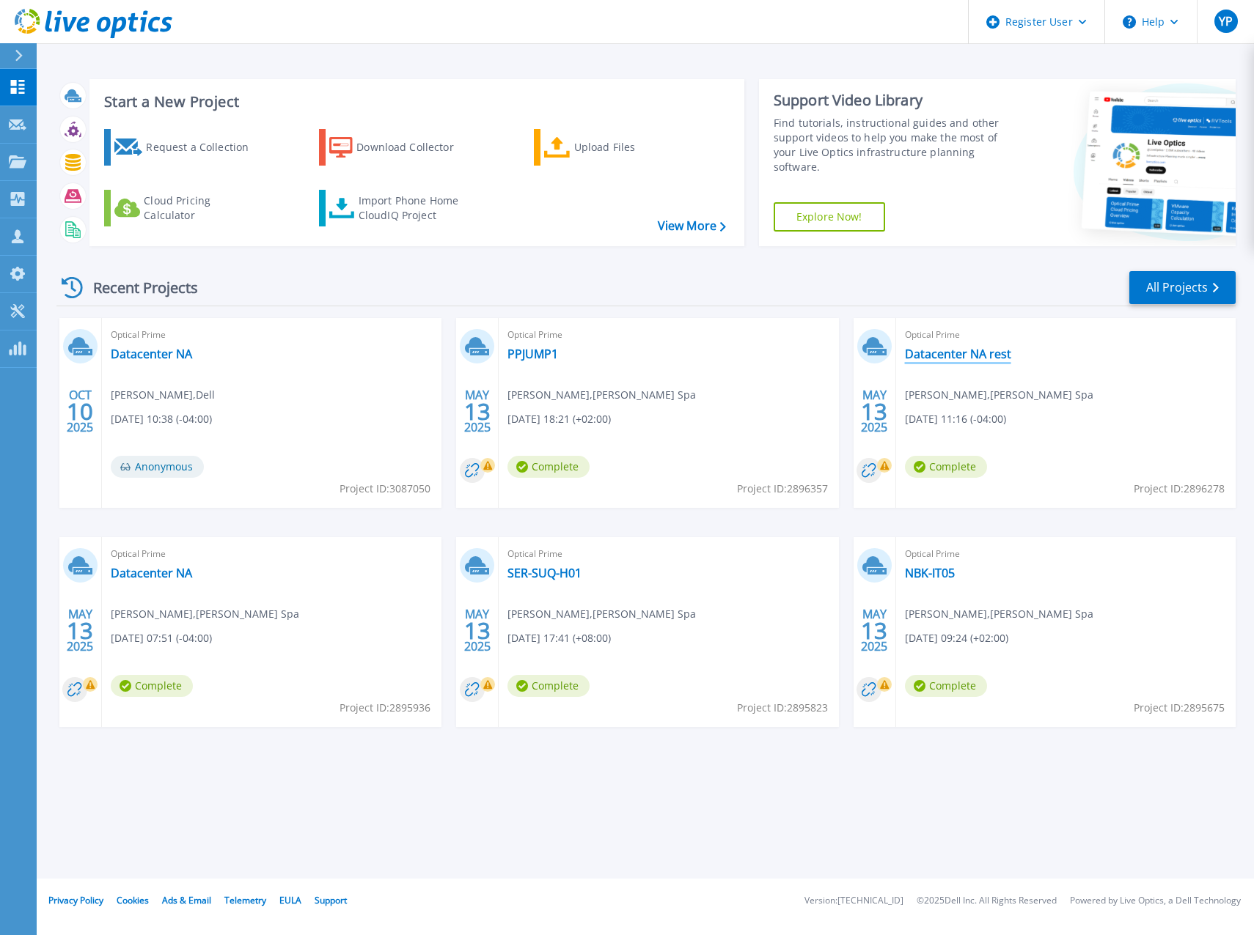
click at [975, 351] on link "Datacenter NA rest" at bounding box center [958, 354] width 106 height 15
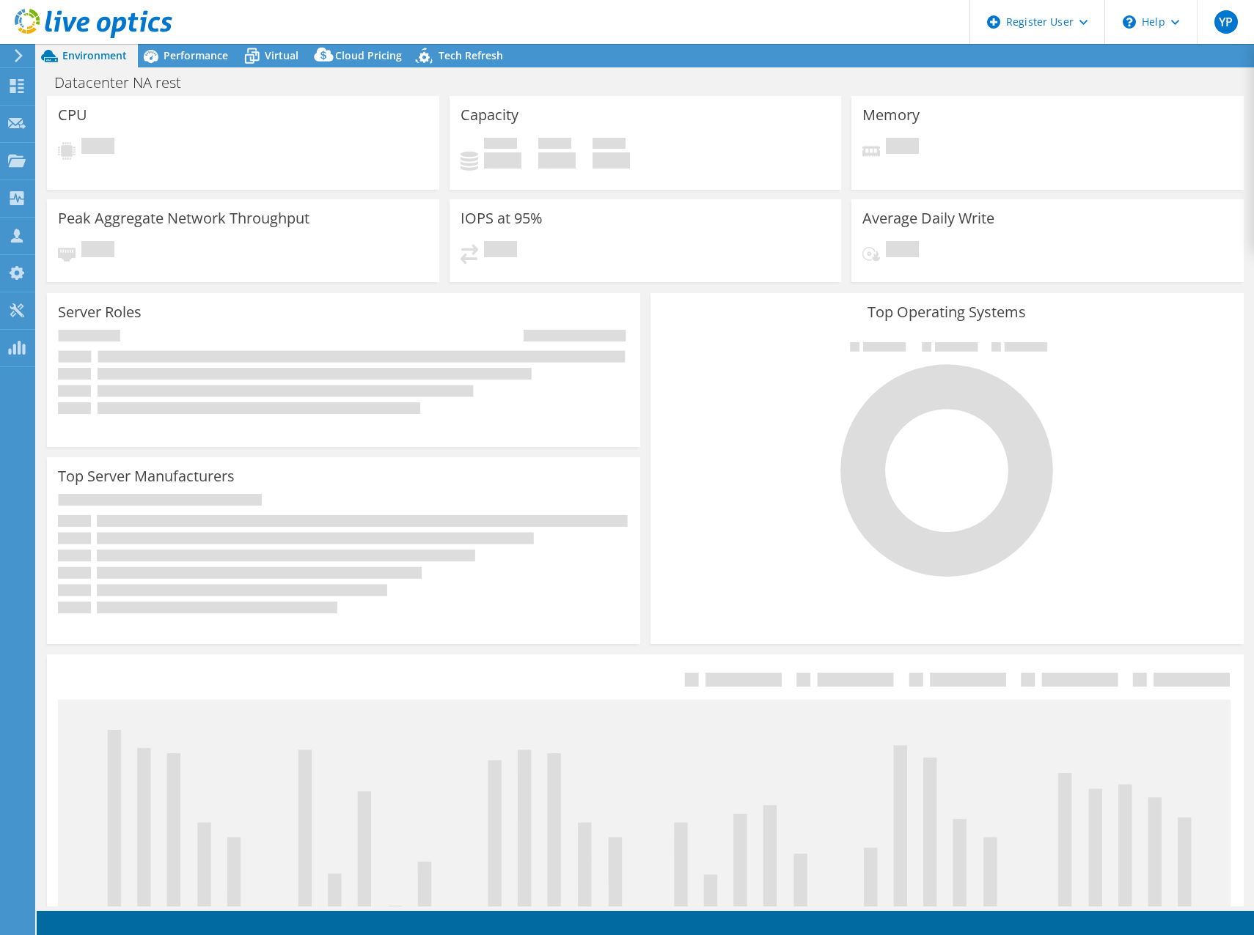
select select "USD"
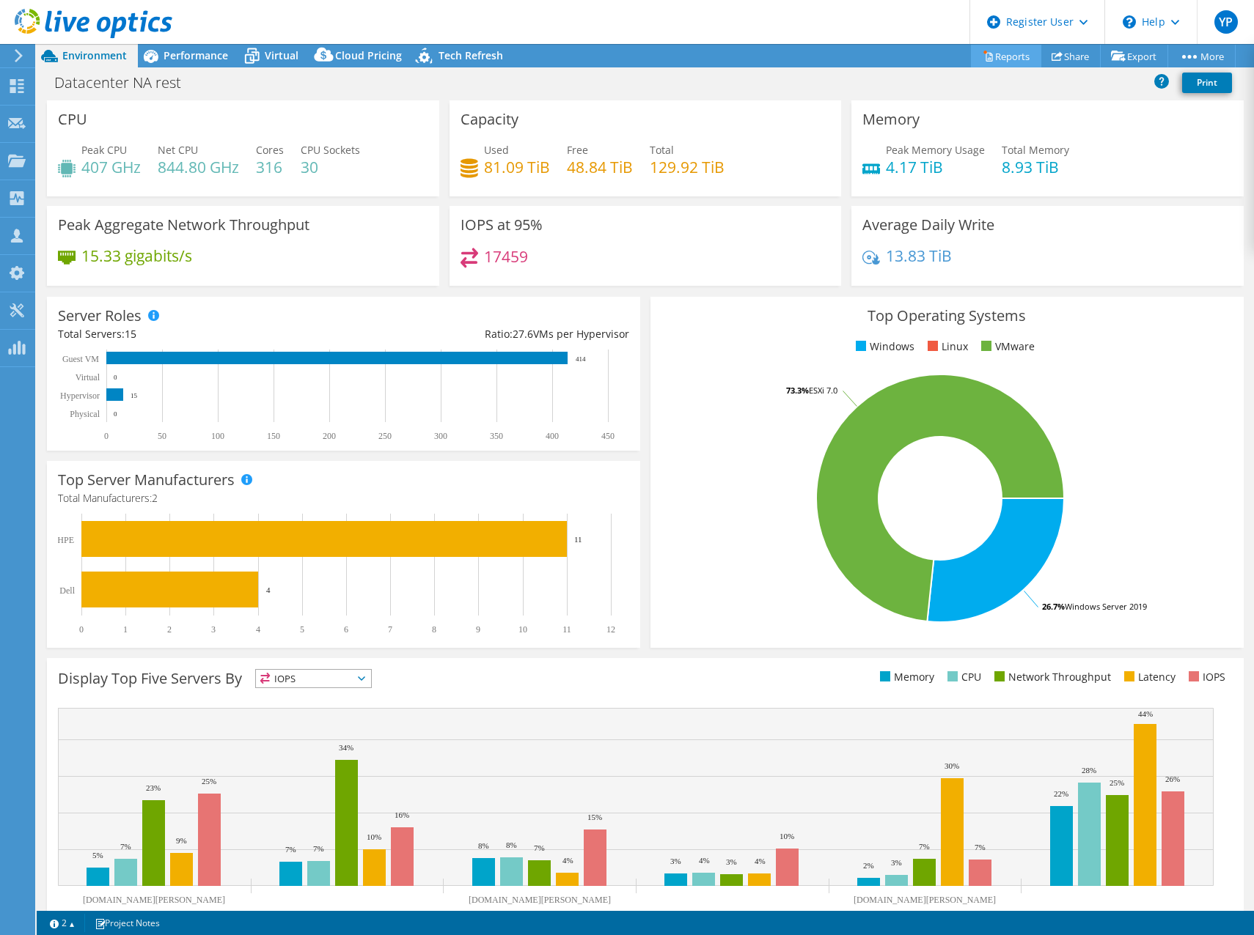
click at [1018, 51] on link "Reports" at bounding box center [1006, 56] width 70 height 23
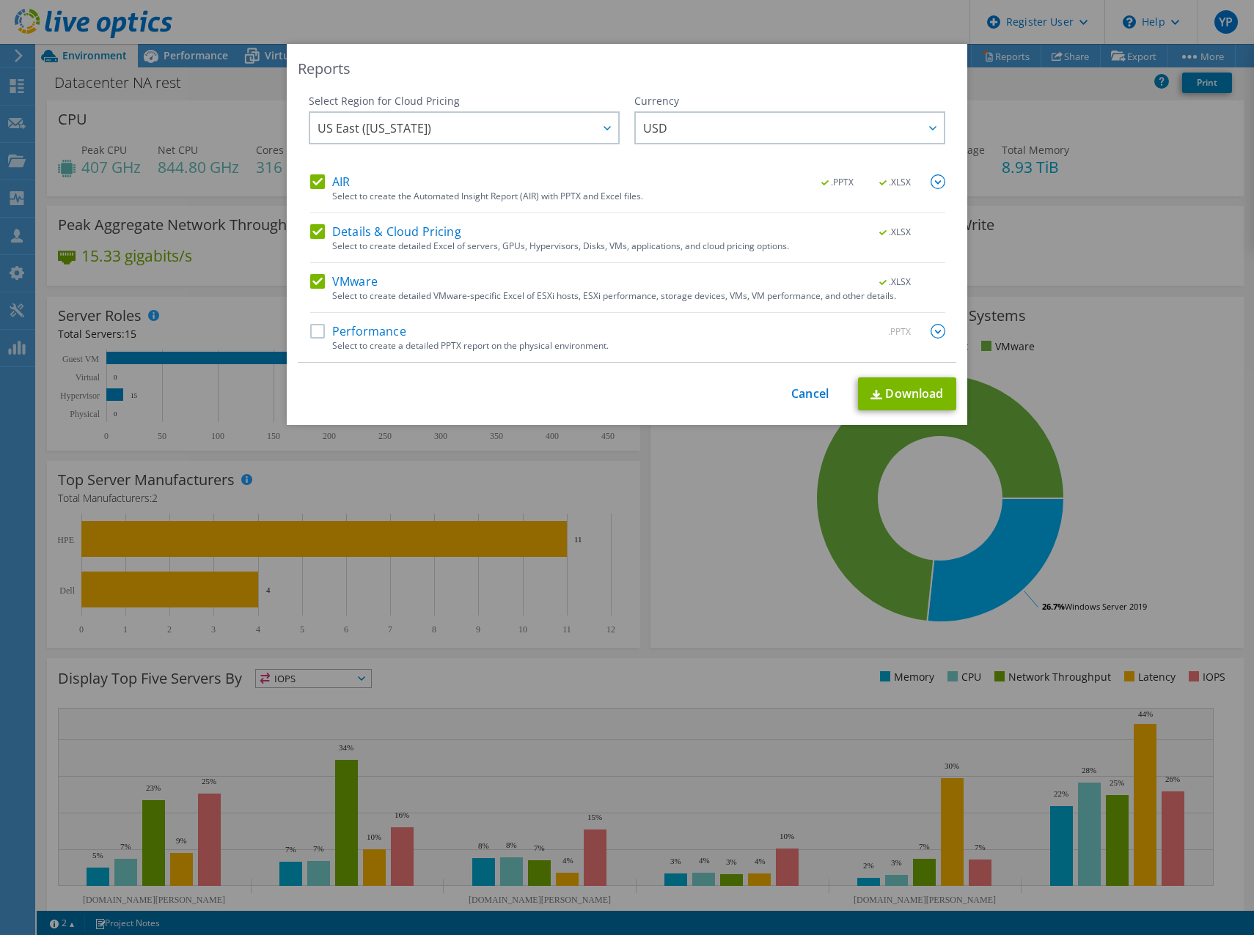
click at [314, 334] on label "Performance" at bounding box center [358, 331] width 96 height 15
click at [0, 0] on input "Performance" at bounding box center [0, 0] width 0 height 0
click at [913, 398] on link "Download" at bounding box center [907, 394] width 98 height 33
click at [810, 395] on link "Cancel" at bounding box center [809, 394] width 37 height 14
